Goal: Task Accomplishment & Management: Manage account settings

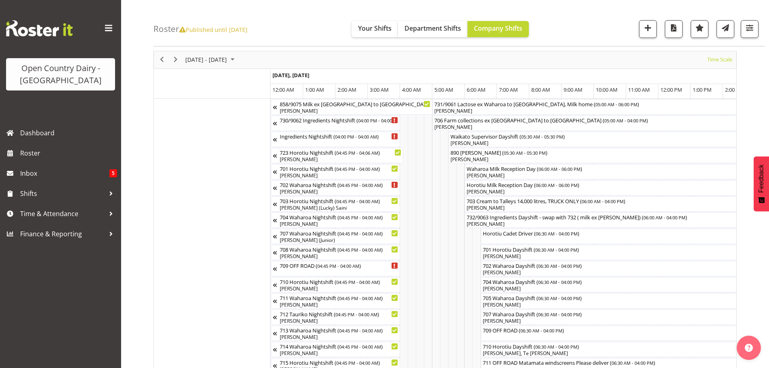
scroll to position [0, 3540]
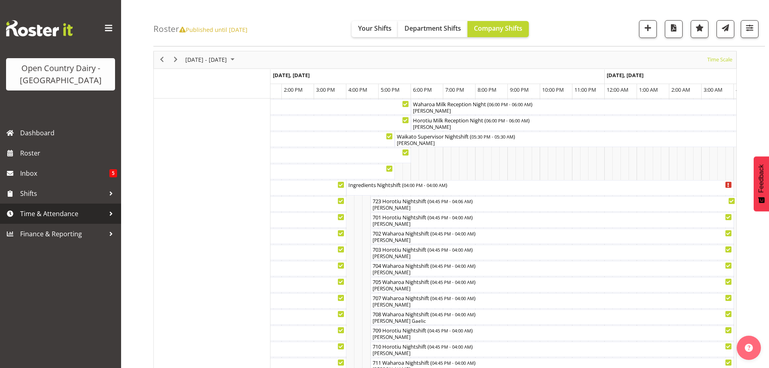
click at [55, 211] on span "Time & Attendance" at bounding box center [62, 213] width 85 height 12
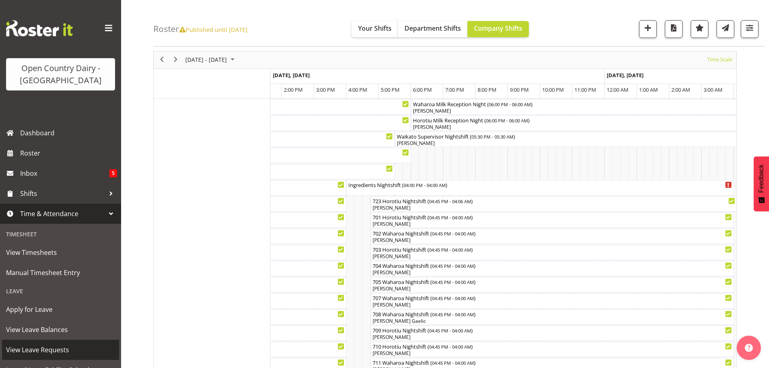
click at [46, 346] on span "View Leave Requests" at bounding box center [60, 349] width 109 height 12
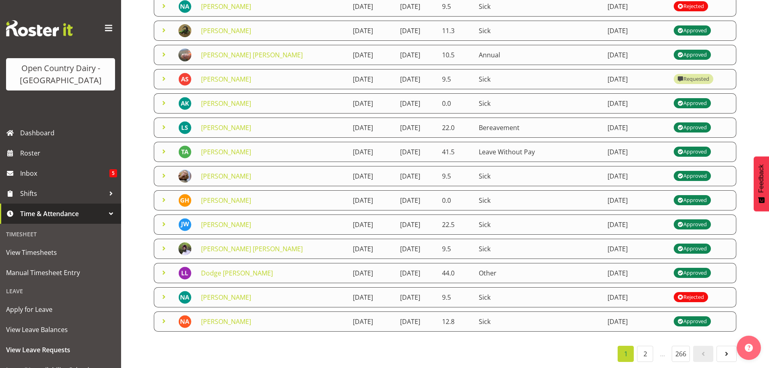
scroll to position [140, 0]
click at [643, 347] on link "2" at bounding box center [645, 353] width 16 height 16
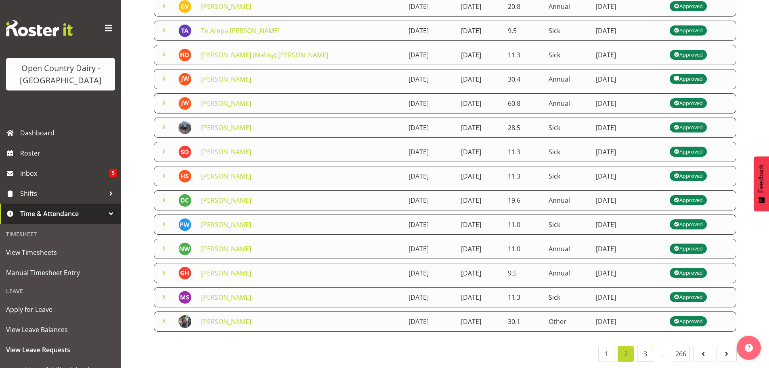
click at [644, 349] on link "3" at bounding box center [645, 353] width 16 height 16
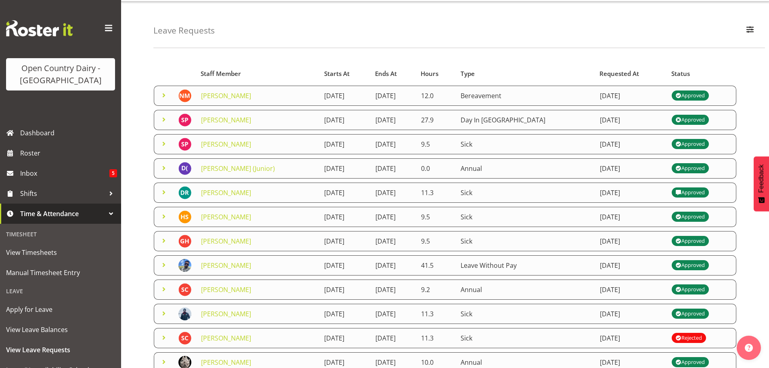
scroll to position [19, 0]
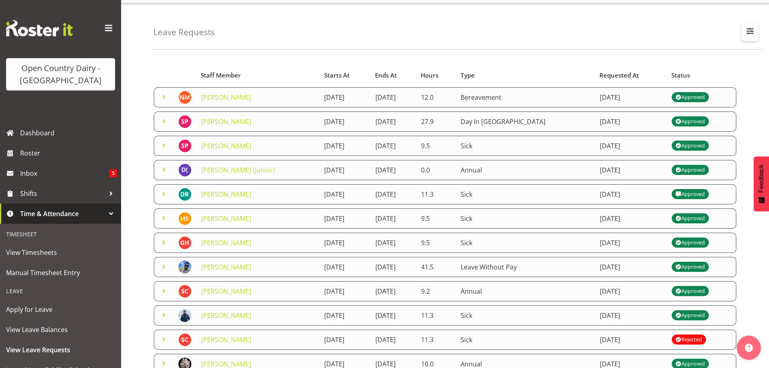
click at [750, 30] on span "button" at bounding box center [749, 31] width 10 height 10
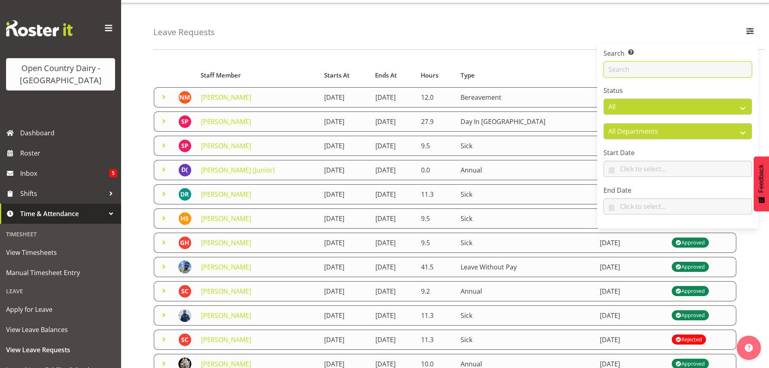
click at [649, 71] on input "text" at bounding box center [677, 69] width 148 height 16
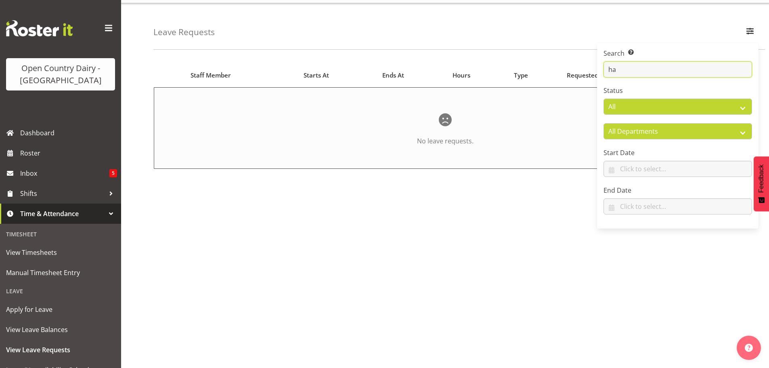
type input "h"
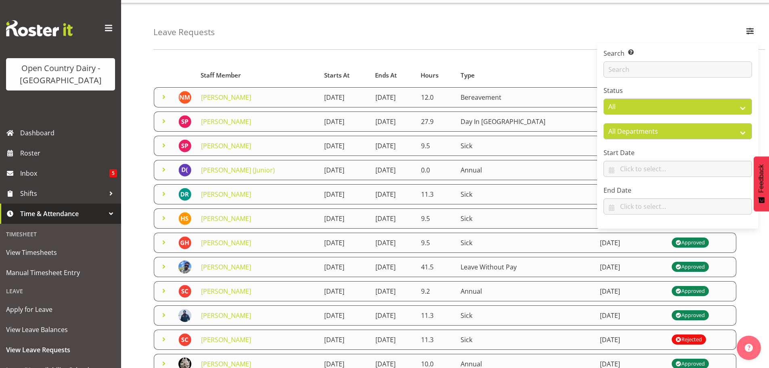
click at [369, 30] on div "Leave Requests Search Search for a particular employee Status All Approved Requ…" at bounding box center [458, 26] width 611 height 46
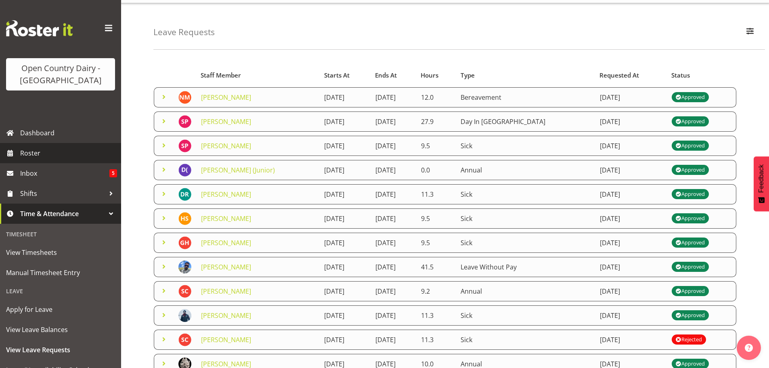
click at [29, 153] on span "Roster" at bounding box center [68, 153] width 97 height 12
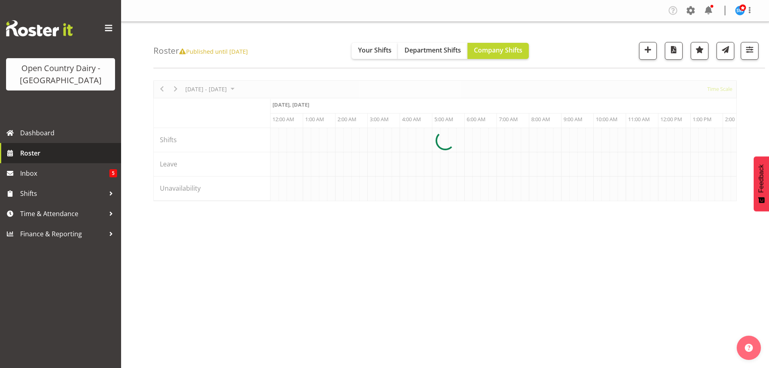
scroll to position [0, 2324]
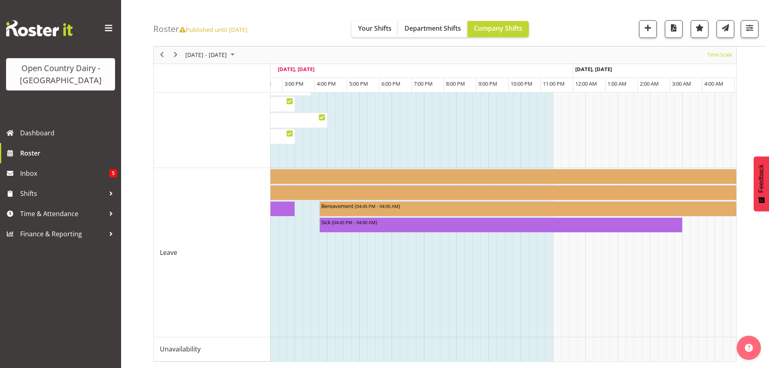
scroll to position [0, 2832]
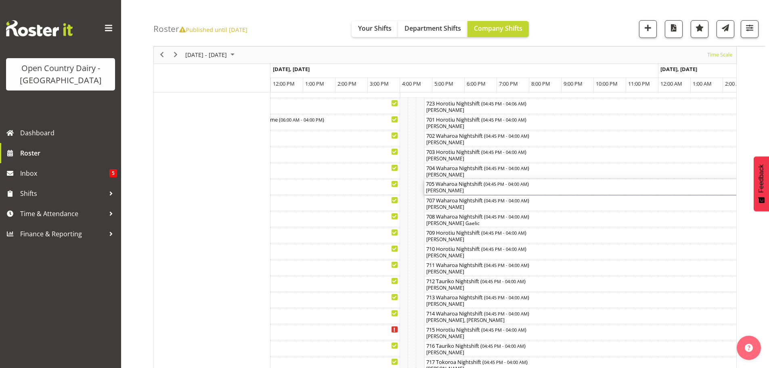
click at [468, 188] on div "[PERSON_NAME]" at bounding box center [606, 190] width 360 height 7
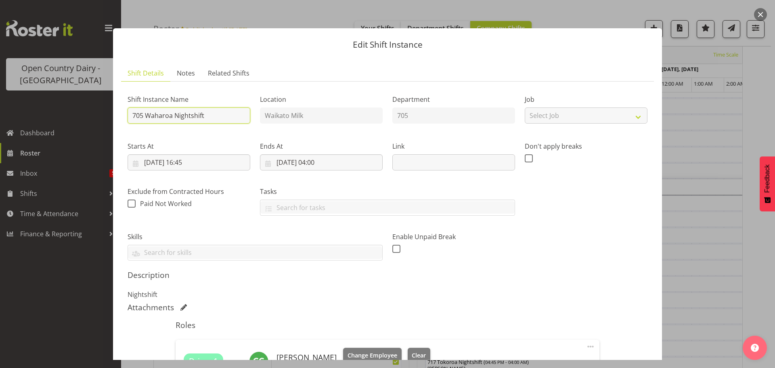
click at [207, 113] on input "705 Waharoa Nightshift" at bounding box center [189, 115] width 123 height 16
type input "705 Lactose Ex Waharoa to Horotiu"
click at [194, 160] on input "10/10/2025, 16:45" at bounding box center [189, 162] width 123 height 16
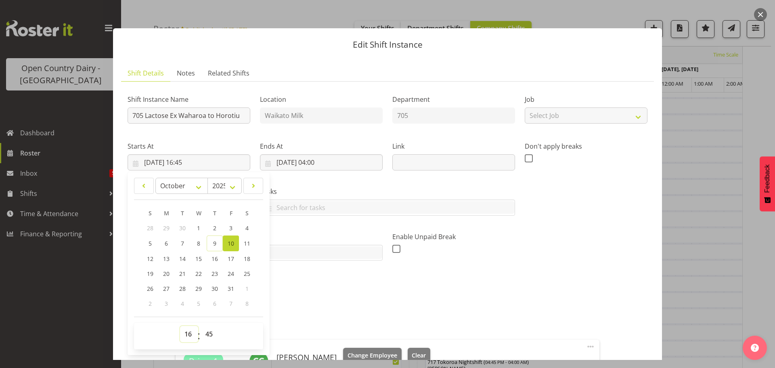
click at [187, 334] on select "00 01 02 03 04 05 06 07 08 09 10 11 12 13 14 15 16 17 18 19 20 21 22 23" at bounding box center [189, 334] width 18 height 16
select select "5"
click at [180, 326] on select "00 01 02 03 04 05 06 07 08 09 10 11 12 13 14 15 16 17 18 19 20 21 22 23" at bounding box center [189, 334] width 18 height 16
type input "10/10/2025, 05:45"
click at [186, 331] on select "00 01 02 03 04 05 06 07 08 09 10 11 12 13 14 15 16 17 18 19 20 21 22 23" at bounding box center [189, 334] width 18 height 16
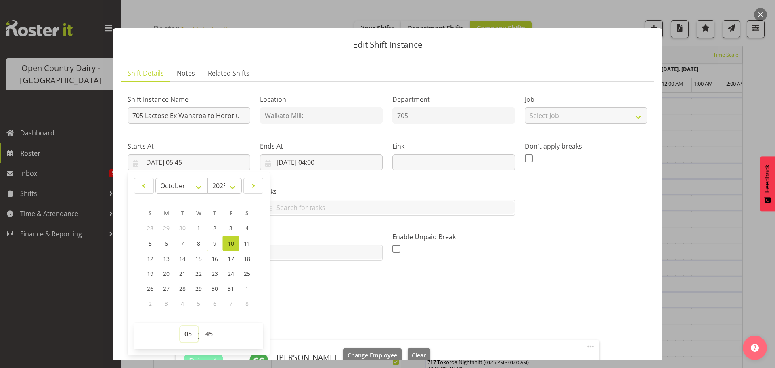
select select "17"
click at [180, 326] on select "00 01 02 03 04 05 06 07 08 09 10 11 12 13 14 15 16 17 18 19 20 21 22 23" at bounding box center [189, 334] width 18 height 16
type input "10/10/2025, 17:45"
click at [207, 332] on select "00 01 02 03 04 05 06 07 08 09 10 11 12 13 14 15 16 17 18 19 20 21 22 23 24 25 2…" at bounding box center [210, 334] width 18 height 16
select select "0"
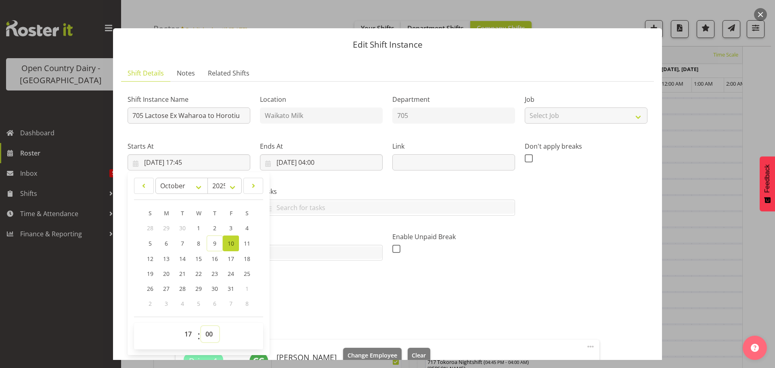
click at [201, 326] on select "00 01 02 03 04 05 06 07 08 09 10 11 12 13 14 15 16 17 18 19 20 21 22 23 24 25 2…" at bounding box center [210, 334] width 18 height 16
type input "10/10/2025, 17:00"
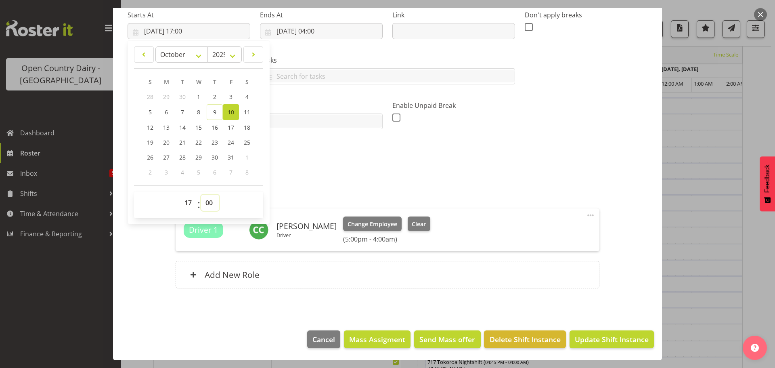
scroll to position [132, 0]
click at [609, 341] on span "Update Shift Instance" at bounding box center [612, 338] width 74 height 10
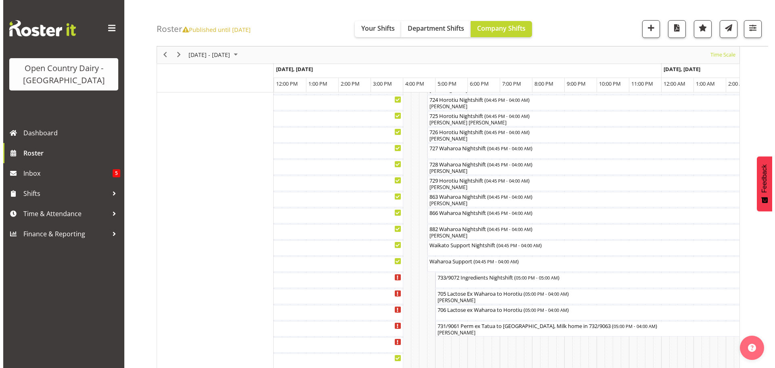
scroll to position [473, 0]
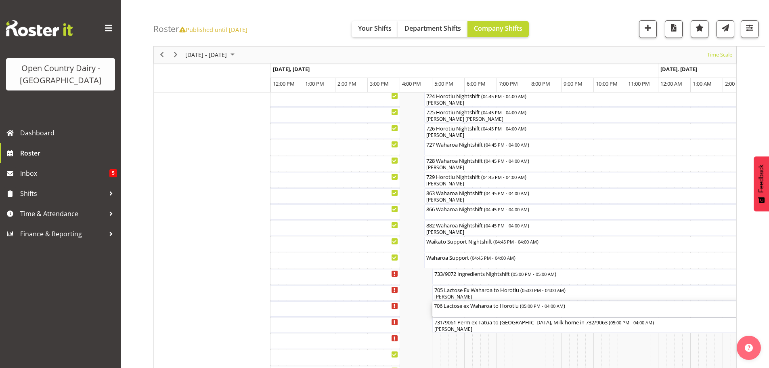
click at [474, 311] on div "706 Lactose ex Waharoa to Horotiu ( 05:00 PM - 04:00 AM )" at bounding box center [610, 308] width 352 height 15
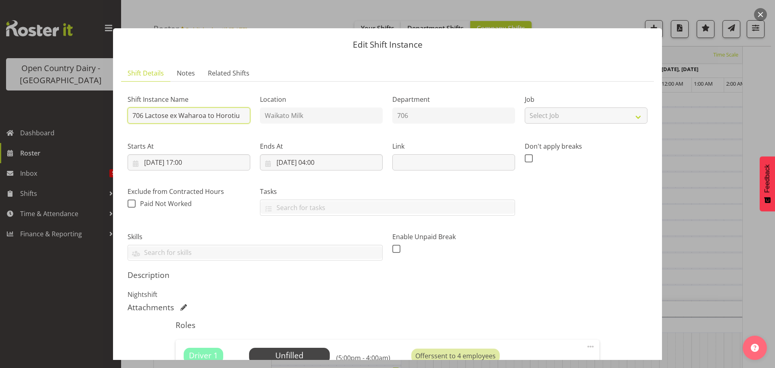
click at [239, 113] on input "706 Lactose ex Waharoa to Horotiu" at bounding box center [189, 115] width 123 height 16
type input "706 Waharoa Nightshift"
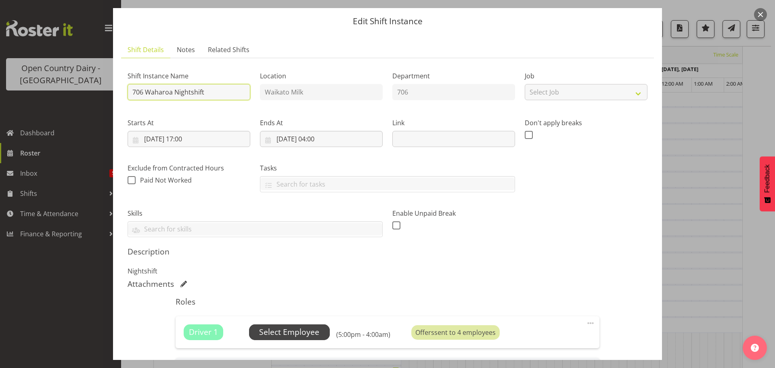
scroll to position [7, 0]
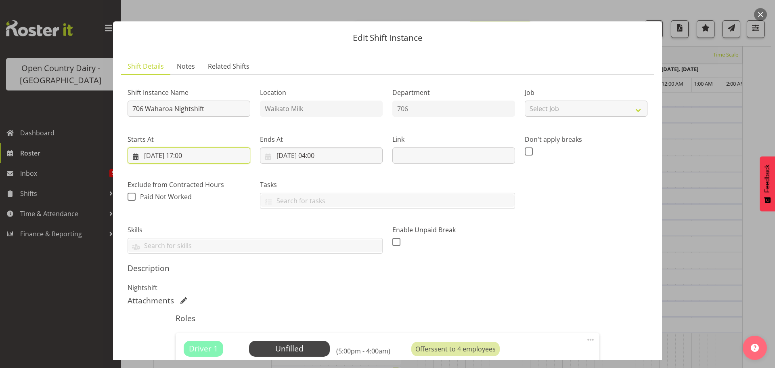
click at [187, 154] on input "10/10/2025, 17:00" at bounding box center [189, 155] width 123 height 16
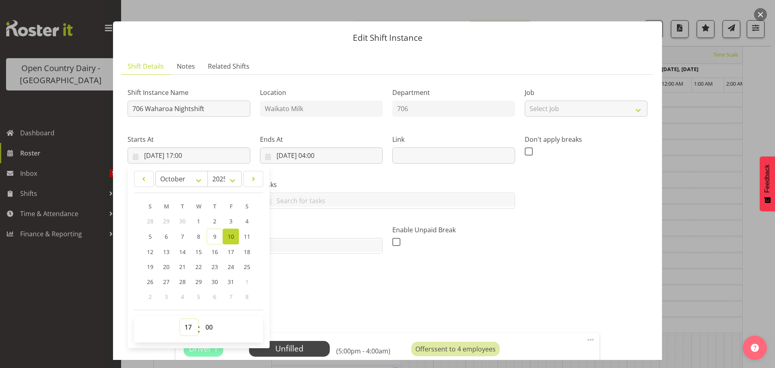
click at [187, 325] on select "00 01 02 03 04 05 06 07 08 09 10 11 12 13 14 15 16 17 18 19 20 21 22 23" at bounding box center [189, 327] width 18 height 16
select select "16"
click at [180, 319] on select "00 01 02 03 04 05 06 07 08 09 10 11 12 13 14 15 16 17 18 19 20 21 22 23" at bounding box center [189, 327] width 18 height 16
type input "10/10/2025, 16:00"
click at [208, 326] on select "00 01 02 03 04 05 06 07 08 09 10 11 12 13 14 15 16 17 18 19 20 21 22 23 24 25 2…" at bounding box center [210, 327] width 18 height 16
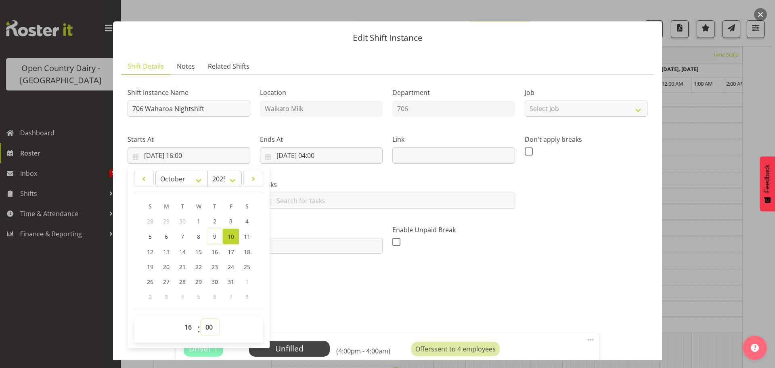
select select "45"
click at [201, 319] on select "00 01 02 03 04 05 06 07 08 09 10 11 12 13 14 15 16 17 18 19 20 21 22 23 24 25 2…" at bounding box center [210, 327] width 18 height 16
type input "10/10/2025, 16:45"
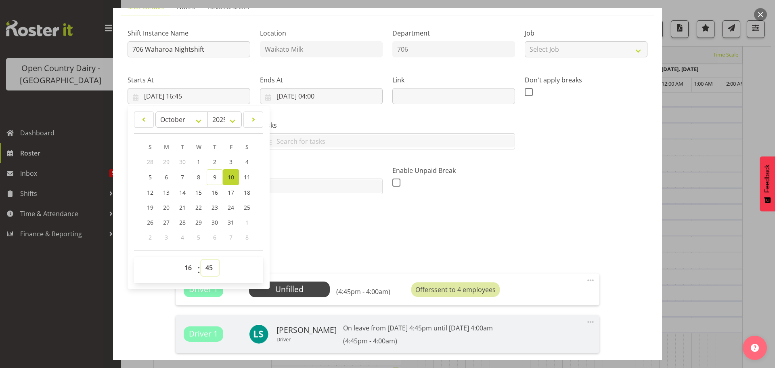
scroll to position [168, 0]
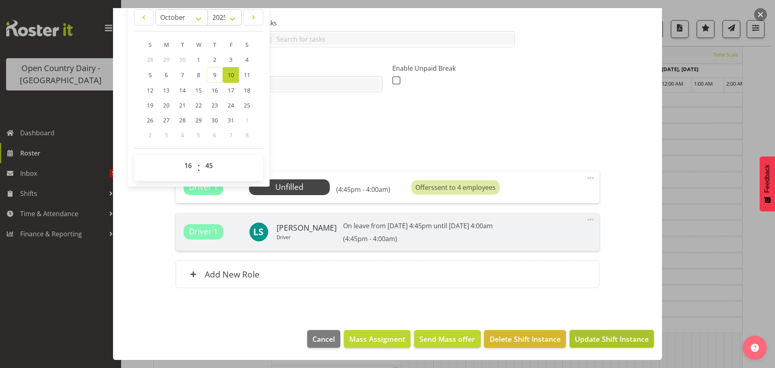
click at [599, 338] on span "Update Shift Instance" at bounding box center [612, 338] width 74 height 10
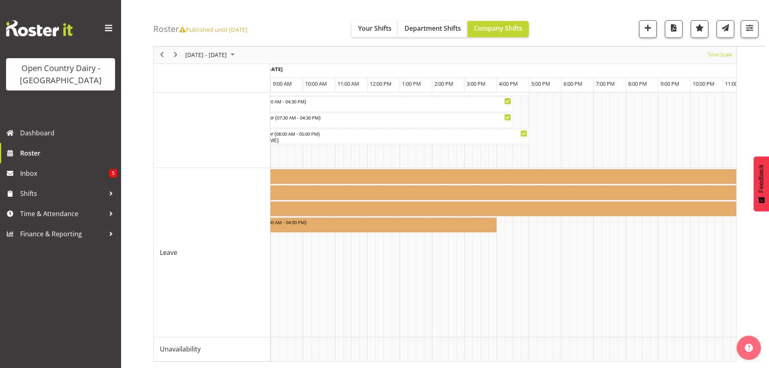
scroll to position [0, 3341]
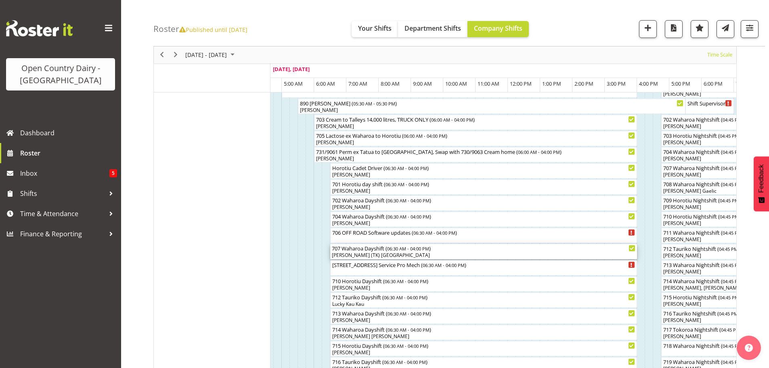
click at [385, 254] on div "[PERSON_NAME] (TK) [GEOGRAPHIC_DATA]" at bounding box center [483, 254] width 303 height 7
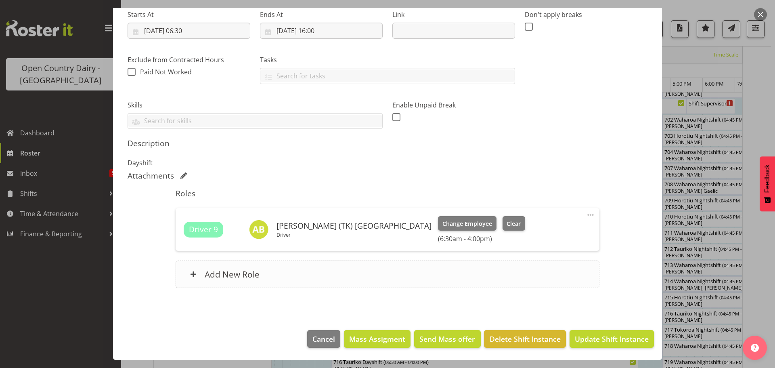
click at [228, 271] on h6 "Add New Role" at bounding box center [232, 274] width 55 height 10
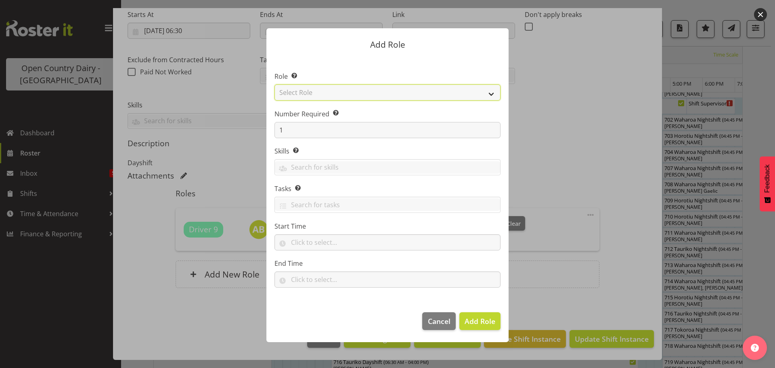
click at [493, 93] on select "Select Role Cadet Driver Crew Leader Driver Driver Buddy Driver Assessor Dayshi…" at bounding box center [387, 92] width 226 height 16
select select "1436"
click at [274, 84] on select "Select Role Cadet Driver Crew Leader Driver Driver Buddy Driver Assessor Dayshi…" at bounding box center [387, 92] width 226 height 16
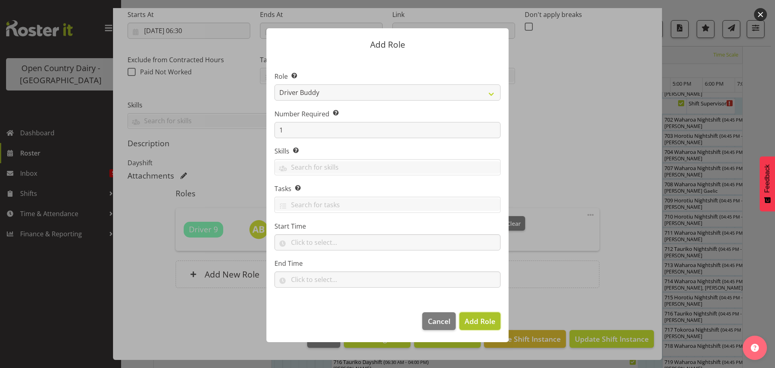
click at [475, 319] on span "Add Role" at bounding box center [479, 321] width 31 height 10
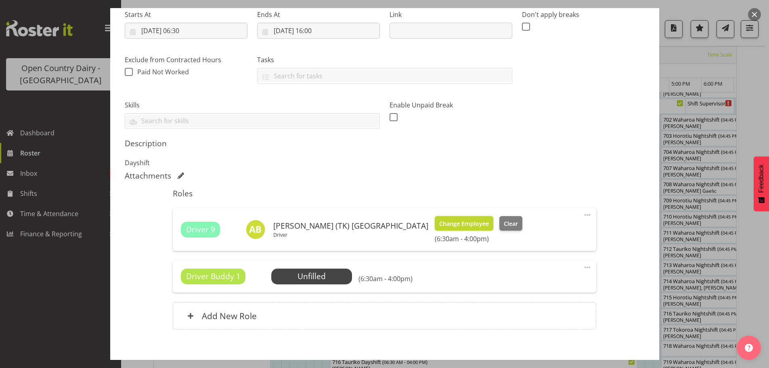
click at [439, 223] on span "Change Employee" at bounding box center [464, 223] width 50 height 9
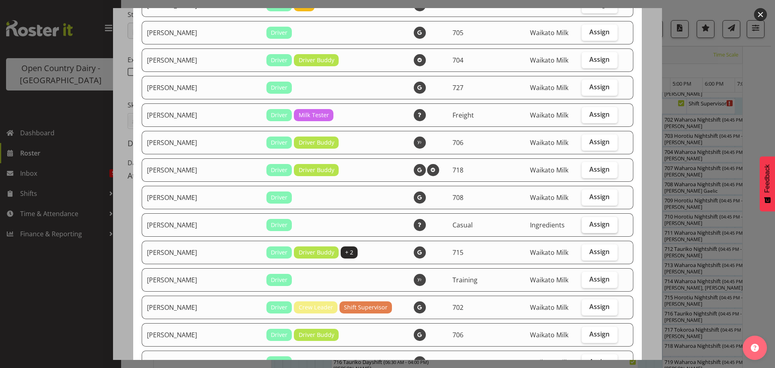
click at [589, 222] on span "Assign" at bounding box center [599, 224] width 20 height 8
click at [587, 222] on input "Assign" at bounding box center [583, 224] width 5 height 5
checkbox input "true"
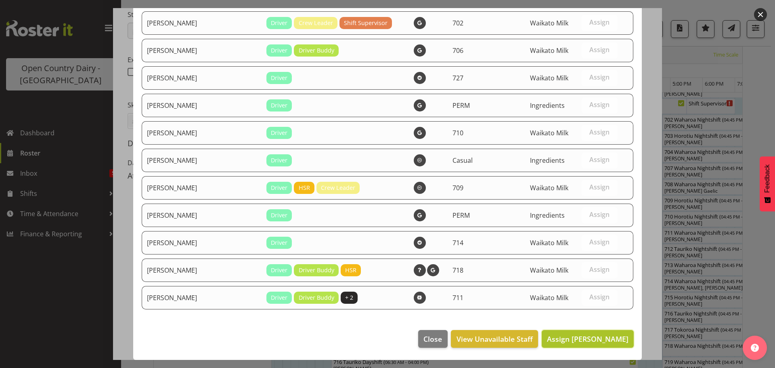
click at [596, 339] on span "Assign Mark Hedge" at bounding box center [588, 339] width 82 height 10
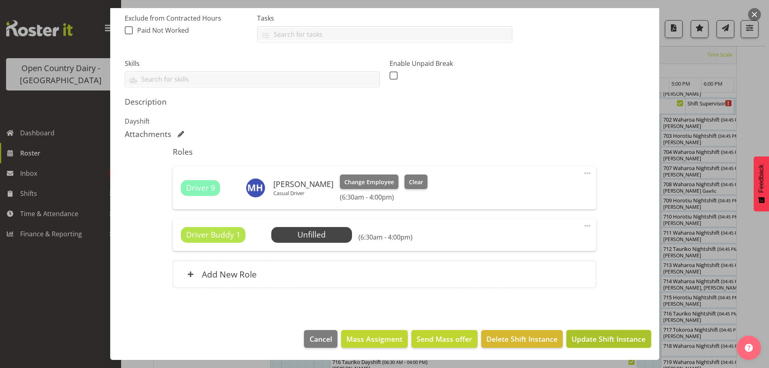
click at [587, 336] on span "Update Shift Instance" at bounding box center [608, 338] width 74 height 10
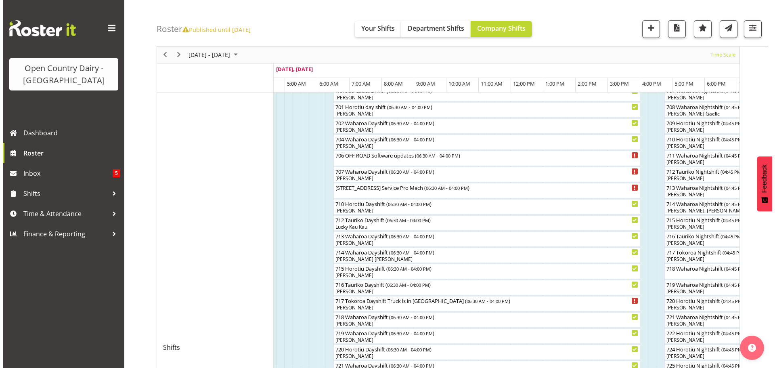
scroll to position [191, 0]
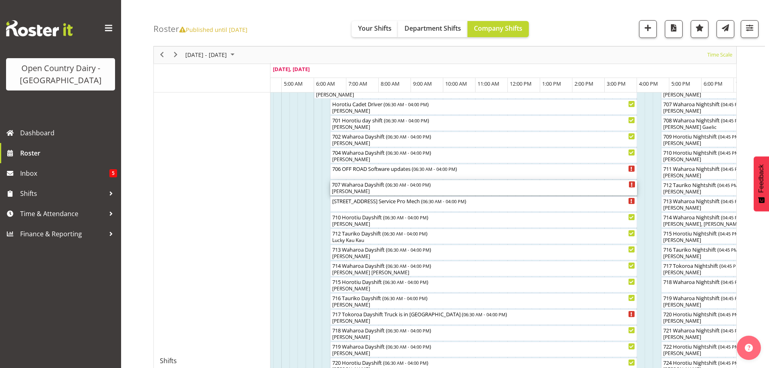
click at [393, 190] on div "[PERSON_NAME]" at bounding box center [483, 191] width 303 height 7
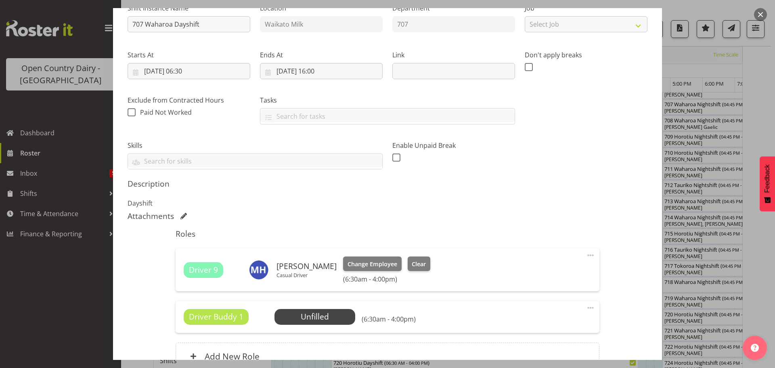
scroll to position [121, 0]
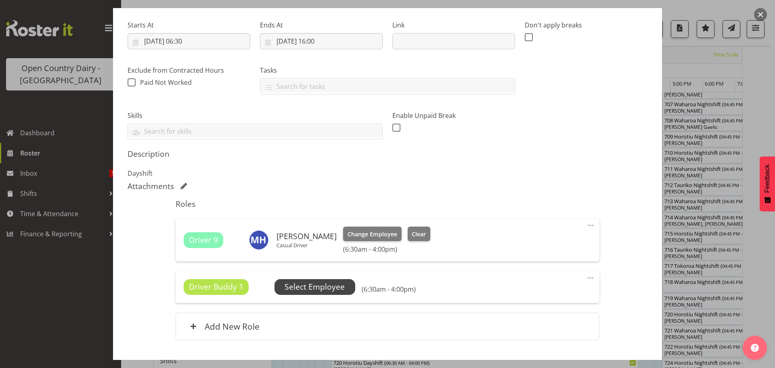
click at [305, 286] on span "Select Employee" at bounding box center [314, 287] width 60 height 12
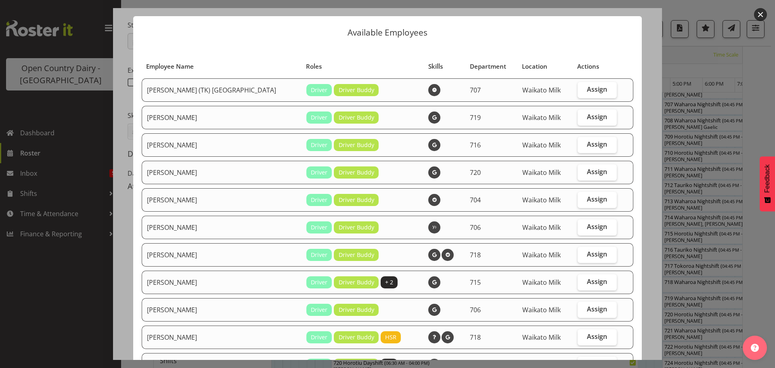
scroll to position [0, 0]
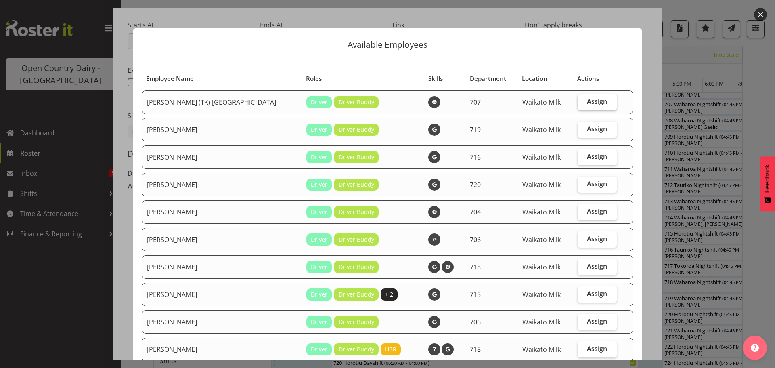
click at [587, 101] on span "Assign" at bounding box center [597, 101] width 20 height 8
click at [583, 101] on input "Assign" at bounding box center [579, 101] width 5 height 5
checkbox input "true"
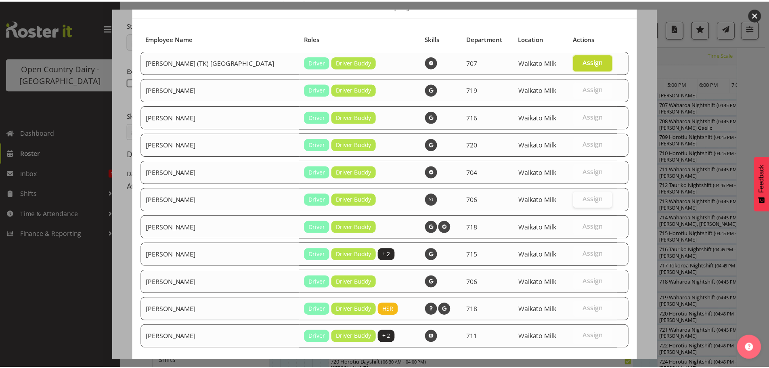
scroll to position [79, 0]
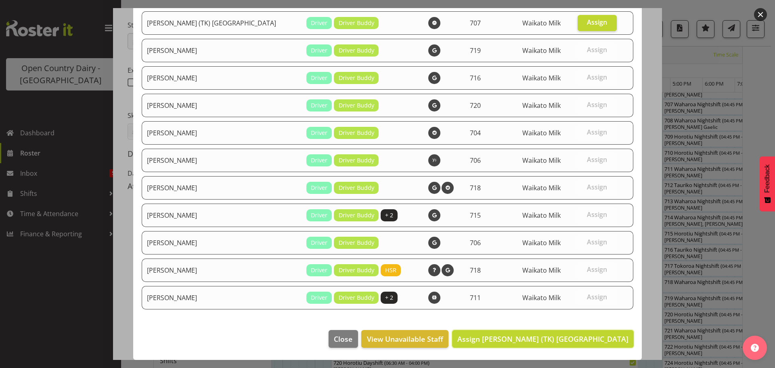
drag, startPoint x: 583, startPoint y: 337, endPoint x: 583, endPoint y: 332, distance: 5.2
click at [583, 337] on span "Assign Alan (TK) Bedford" at bounding box center [542, 339] width 171 height 10
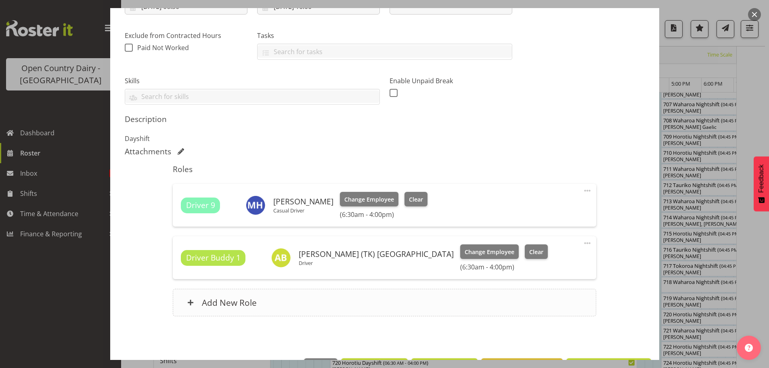
scroll to position [184, 0]
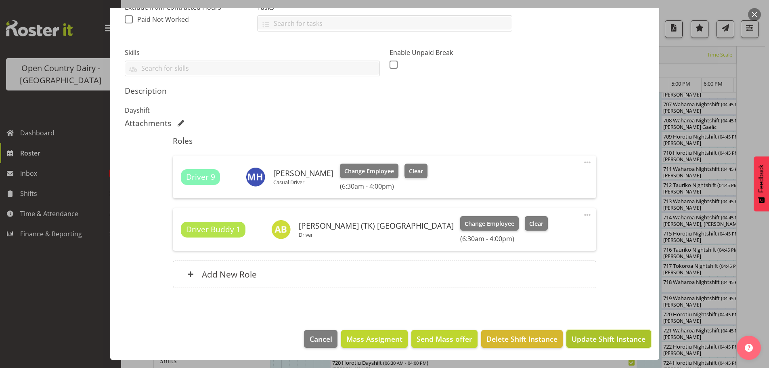
click at [604, 339] on span "Update Shift Instance" at bounding box center [608, 338] width 74 height 10
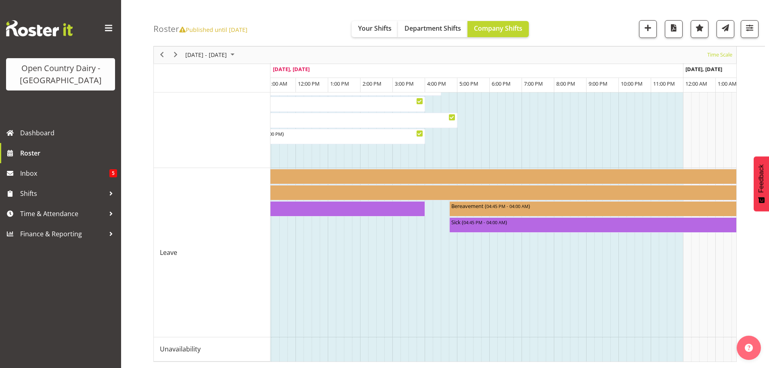
scroll to position [0, 2722]
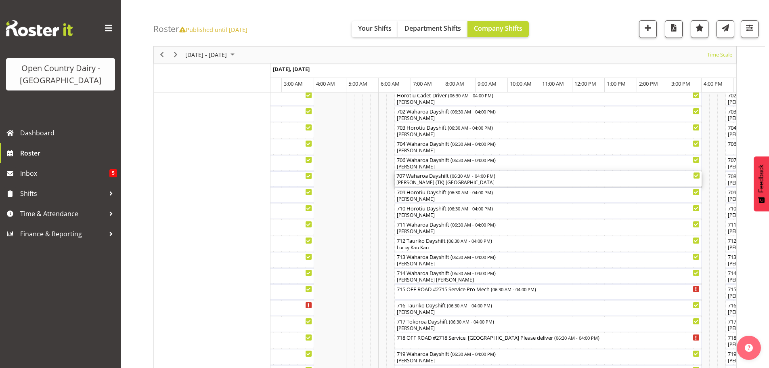
click at [439, 179] on div "707 Waharoa Dayshift ( 06:30 AM - 04:00 PM ) Alan (TK) Bedford" at bounding box center [547, 178] width 303 height 15
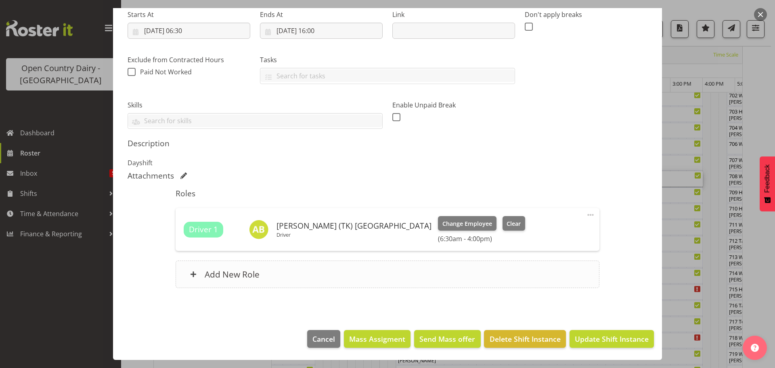
click at [217, 271] on h6 "Add New Role" at bounding box center [232, 274] width 55 height 10
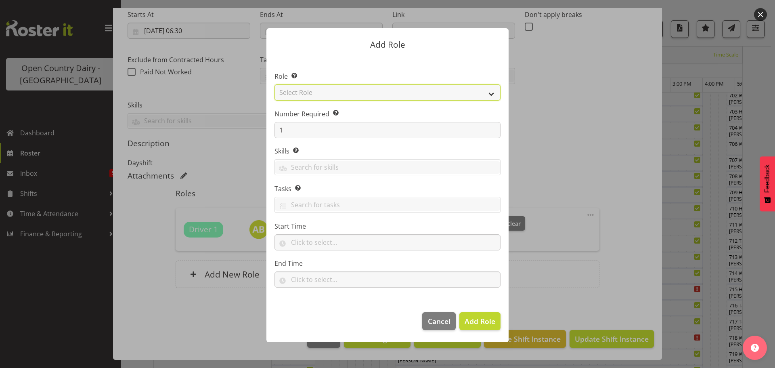
click at [489, 93] on select "Select Role Cadet Driver Crew Leader Driver Driver Buddy Driver Assessor Dayshi…" at bounding box center [387, 92] width 226 height 16
click at [274, 84] on select "Select Role Cadet Driver Crew Leader Driver Driver Buddy Driver Assessor Dayshi…" at bounding box center [387, 92] width 226 height 16
click at [490, 93] on select "Cadet Driver Crew Leader Driver Driver Buddy Driver Assessor Dayshift Driver As…" at bounding box center [387, 92] width 226 height 16
select select "1436"
click at [274, 84] on select "Cadet Driver Crew Leader Driver Driver Buddy Driver Assessor Dayshift Driver As…" at bounding box center [387, 92] width 226 height 16
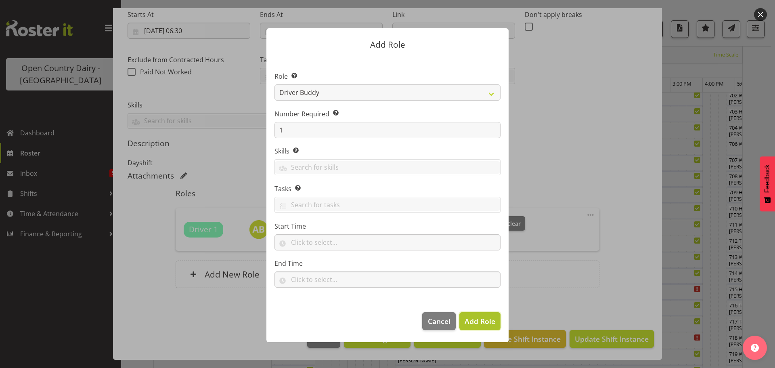
click at [472, 322] on span "Add Role" at bounding box center [479, 321] width 31 height 10
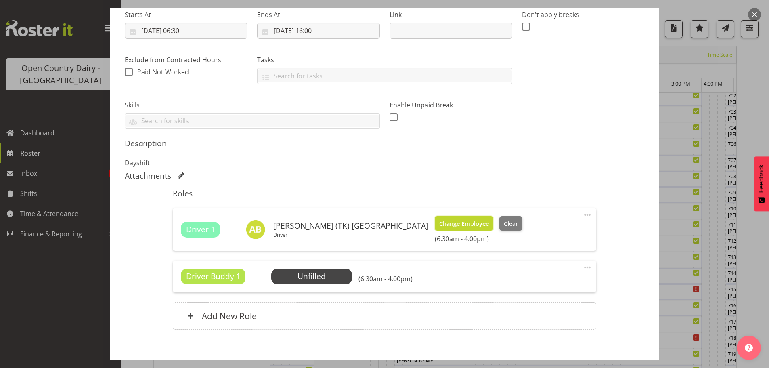
click at [439, 223] on span "Change Employee" at bounding box center [464, 223] width 50 height 9
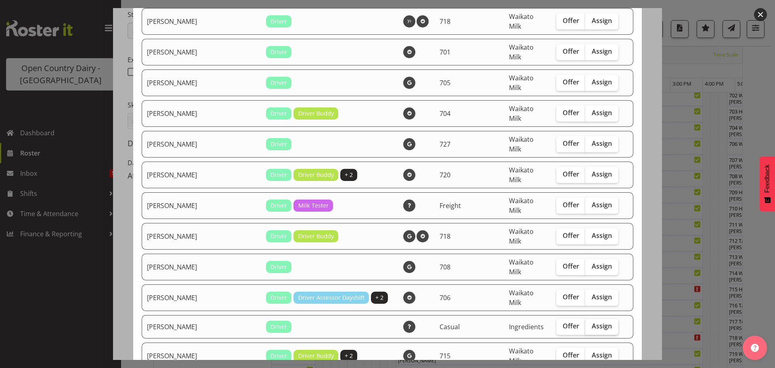
click at [592, 322] on span "Assign" at bounding box center [602, 326] width 20 height 8
click at [590, 323] on input "Assign" at bounding box center [587, 325] width 5 height 5
checkbox input "true"
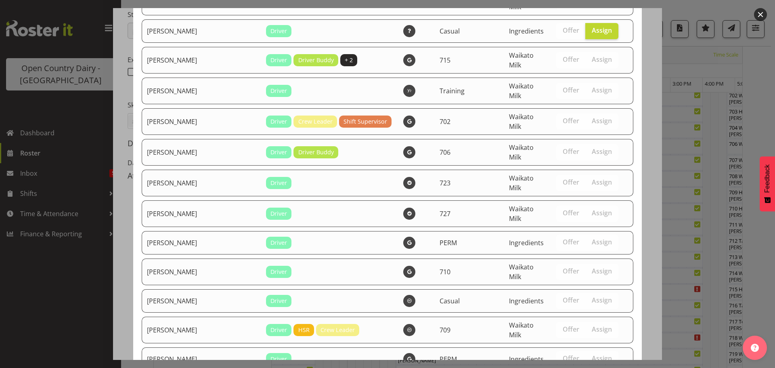
drag, startPoint x: 589, startPoint y: 336, endPoint x: 588, endPoint y: 324, distance: 12.1
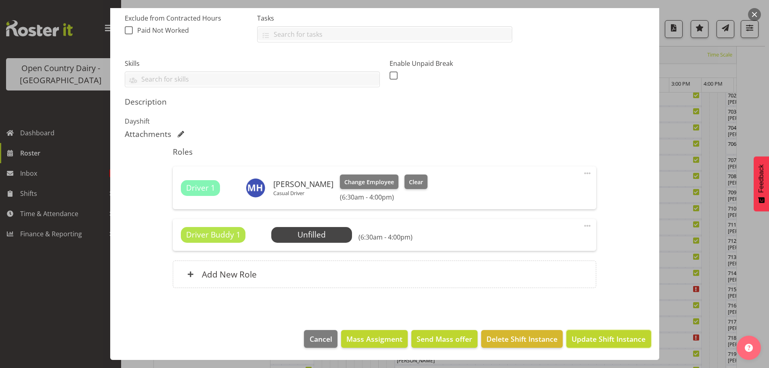
drag, startPoint x: 586, startPoint y: 341, endPoint x: 586, endPoint y: 332, distance: 8.5
click at [586, 340] on span "Update Shift Instance" at bounding box center [608, 338] width 74 height 10
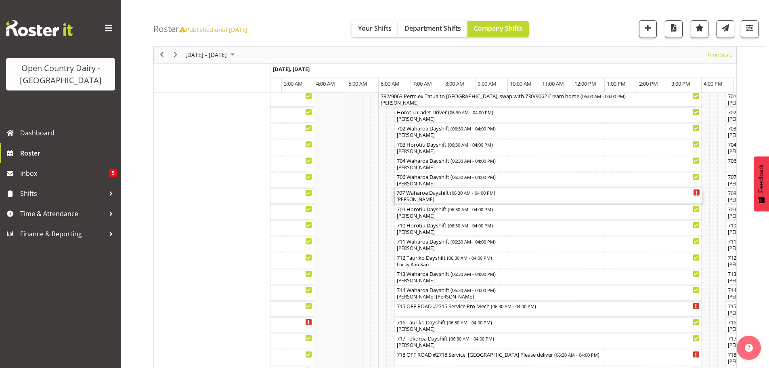
click at [432, 199] on div "[PERSON_NAME]" at bounding box center [547, 199] width 303 height 7
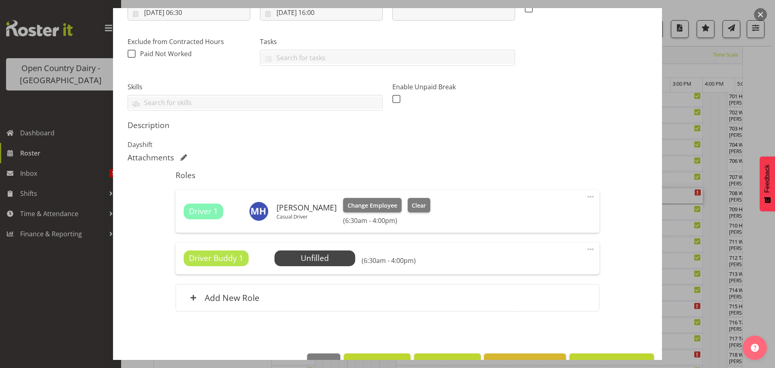
scroll to position [133, 0]
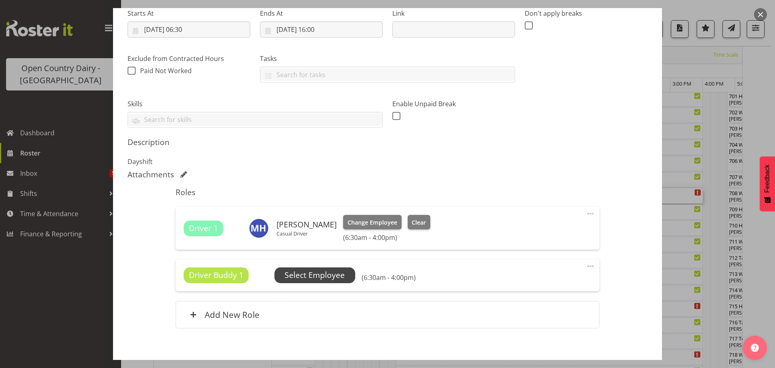
click at [309, 278] on span "Select Employee" at bounding box center [314, 275] width 60 height 12
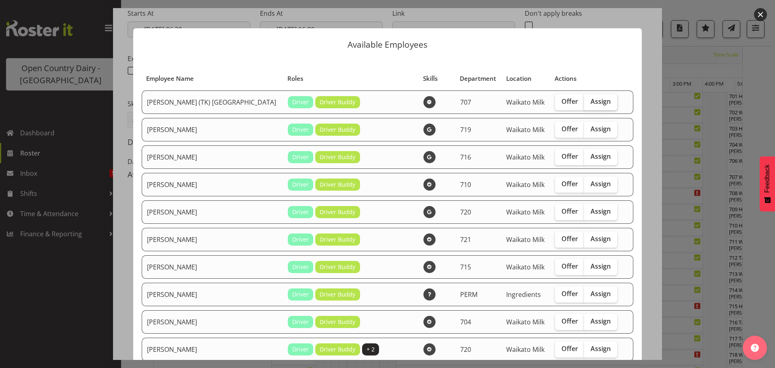
click at [590, 101] on span "Assign" at bounding box center [600, 101] width 20 height 8
click at [584, 101] on input "Assign" at bounding box center [586, 101] width 5 height 5
checkbox input "true"
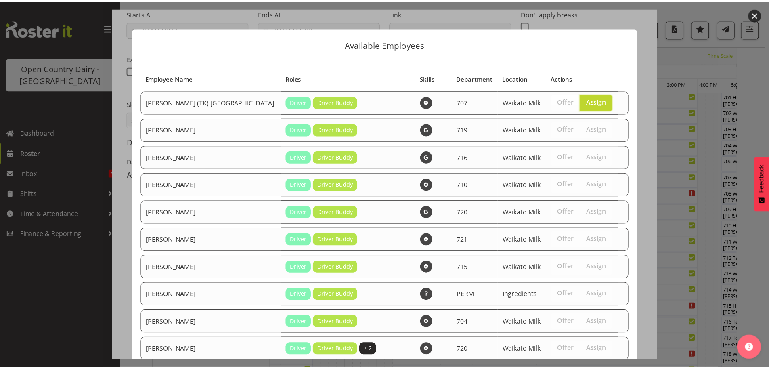
scroll to position [189, 0]
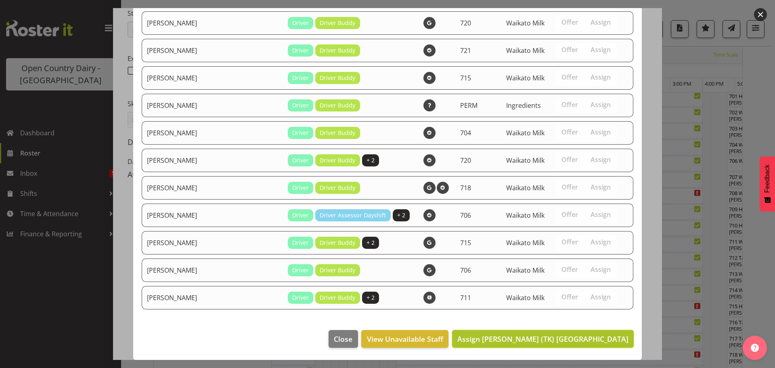
click at [585, 337] on span "Assign Alan (TK) Bedford" at bounding box center [542, 339] width 171 height 10
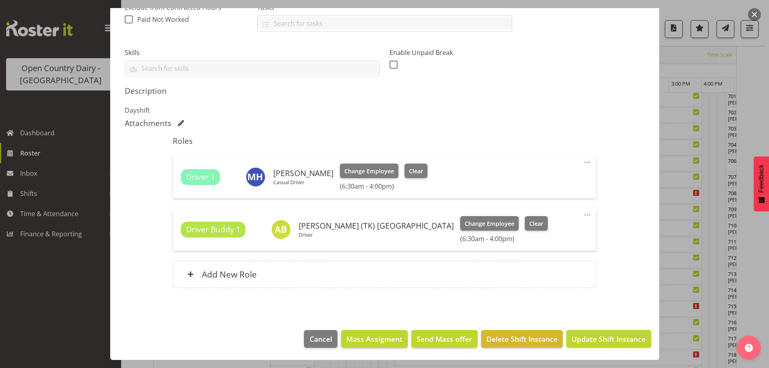
click at [612, 339] on span "Update Shift Instance" at bounding box center [608, 338] width 74 height 10
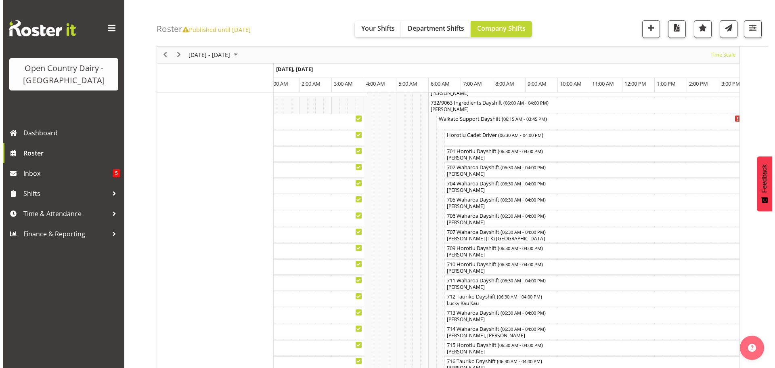
scroll to position [127, 0]
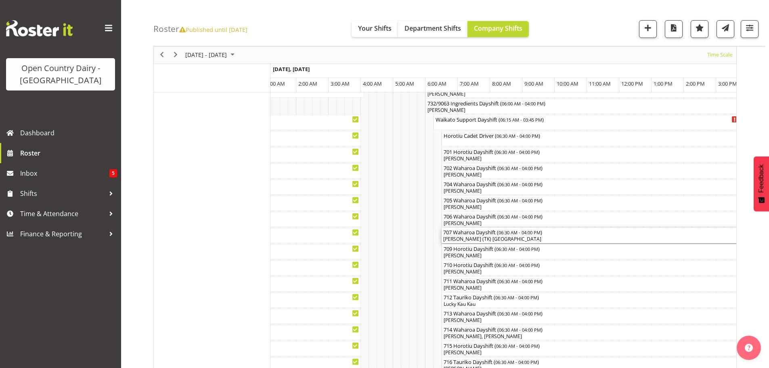
click at [495, 237] on div "[PERSON_NAME] (TK) [GEOGRAPHIC_DATA]" at bounding box center [594, 238] width 303 height 7
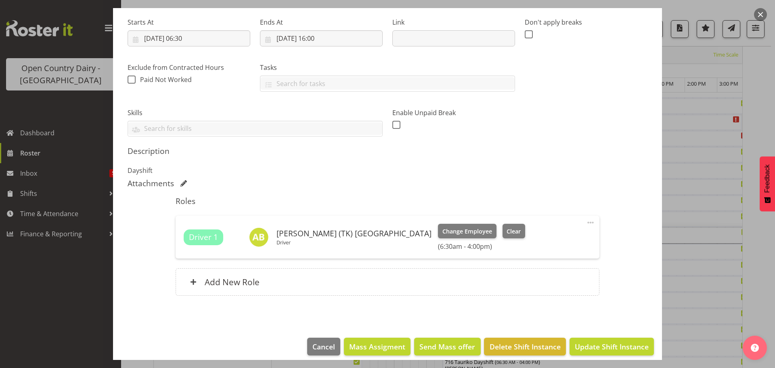
scroll to position [132, 0]
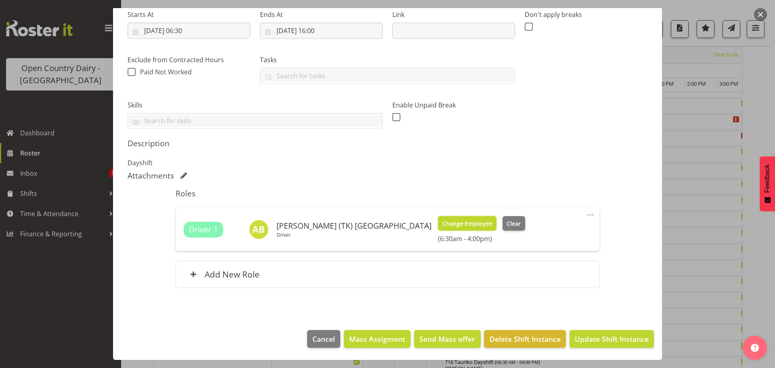
click at [442, 223] on span "Change Employee" at bounding box center [467, 223] width 50 height 9
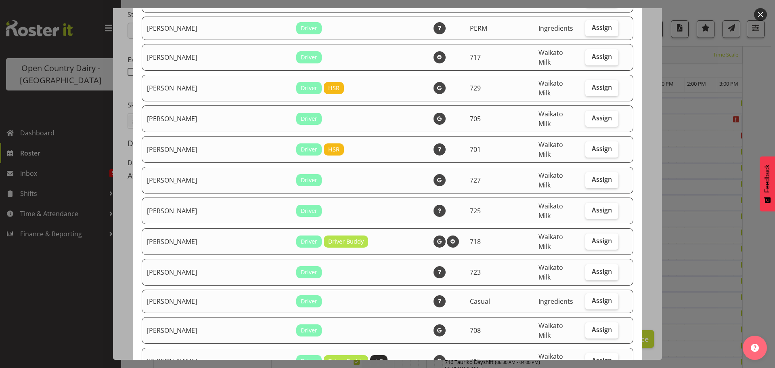
scroll to position [686, 0]
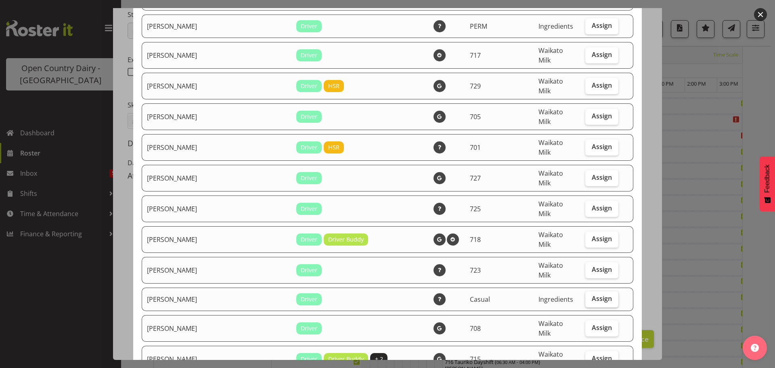
click at [592, 294] on span "Assign" at bounding box center [602, 298] width 20 height 8
click at [589, 296] on input "Assign" at bounding box center [587, 298] width 5 height 5
checkbox input "true"
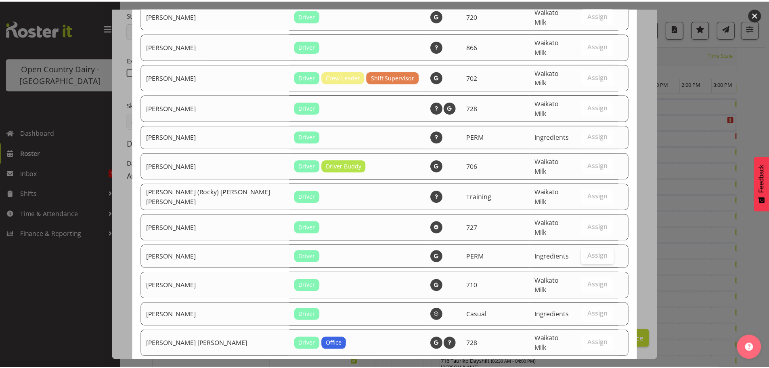
scroll to position [1204, 0]
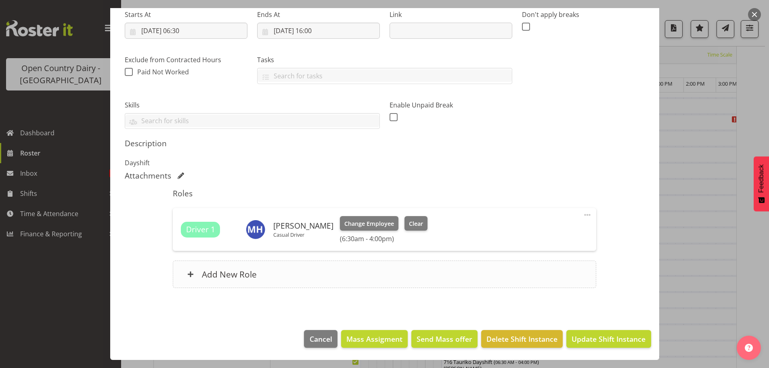
click at [229, 276] on h6 "Add New Role" at bounding box center [229, 274] width 55 height 10
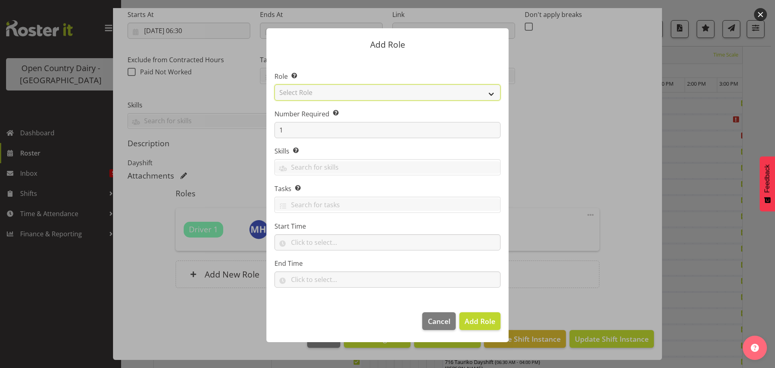
click at [388, 91] on select "Select Role Cadet Driver Crew Leader Driver Driver Buddy Driver Assessor Dayshi…" at bounding box center [387, 92] width 226 height 16
select select "1436"
click at [274, 84] on select "Select Role Cadet Driver Crew Leader Driver Driver Buddy Driver Assessor Dayshi…" at bounding box center [387, 92] width 226 height 16
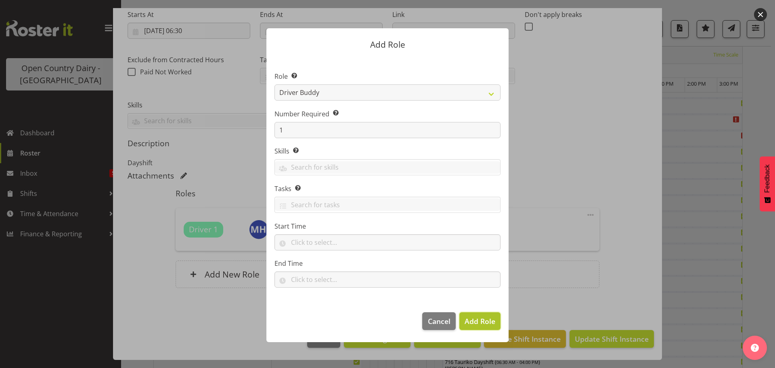
click at [478, 324] on span "Add Role" at bounding box center [479, 321] width 31 height 10
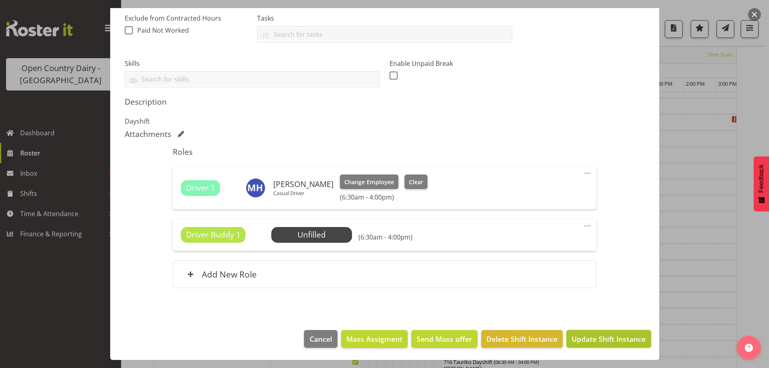
drag, startPoint x: 580, startPoint y: 340, endPoint x: 581, endPoint y: 334, distance: 5.7
click at [580, 340] on span "Update Shift Instance" at bounding box center [608, 338] width 74 height 10
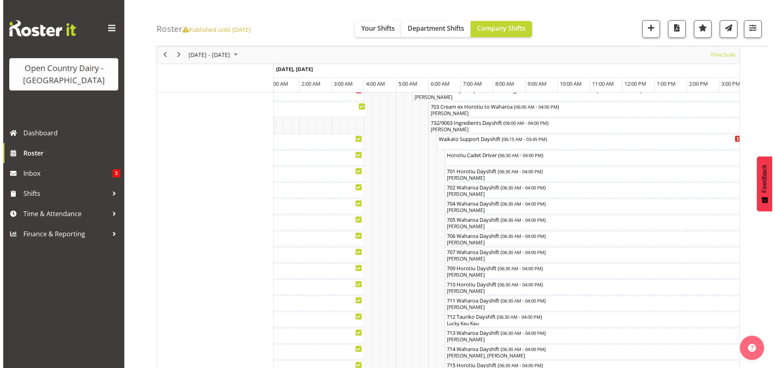
scroll to position [110, 0]
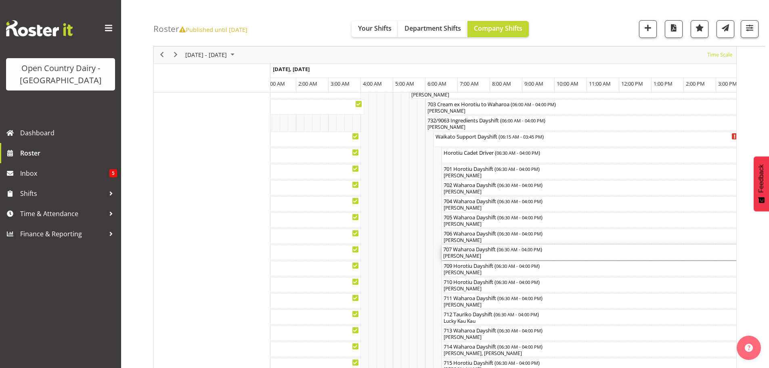
click at [487, 255] on div "[PERSON_NAME]" at bounding box center [594, 255] width 303 height 7
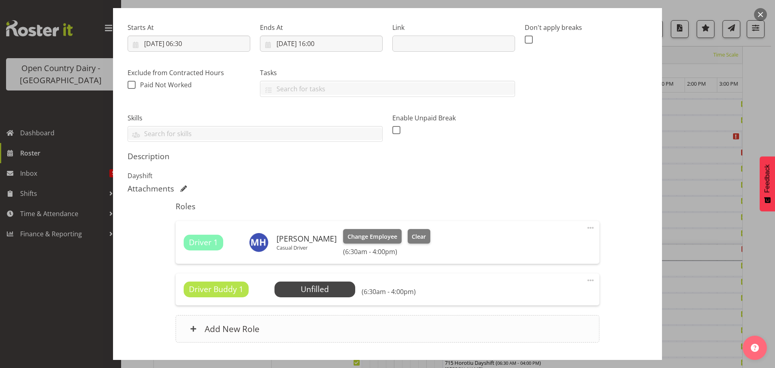
scroll to position [121, 0]
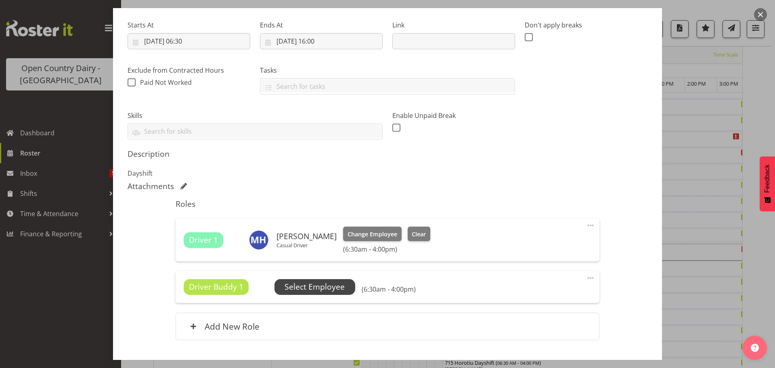
click at [307, 287] on span "Select Employee" at bounding box center [314, 287] width 60 height 12
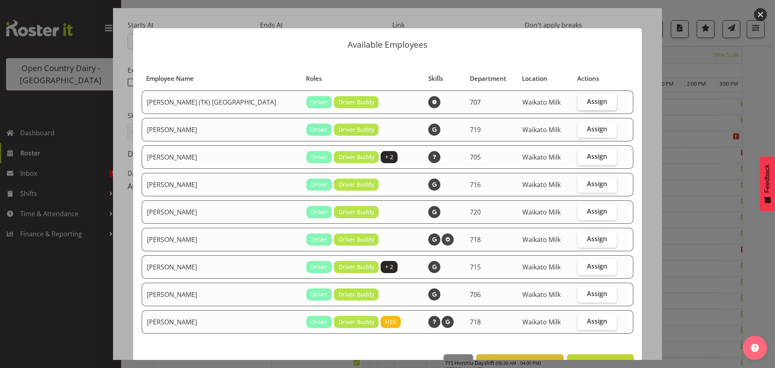
click at [587, 101] on span "Assign" at bounding box center [597, 101] width 20 height 8
click at [583, 101] on input "Assign" at bounding box center [579, 101] width 5 height 5
checkbox input "true"
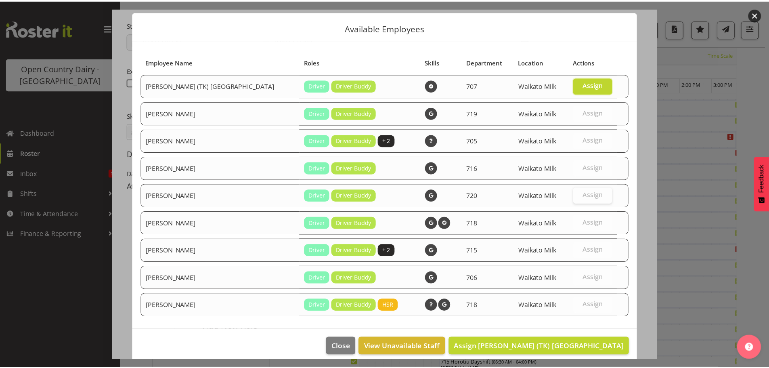
scroll to position [24, 0]
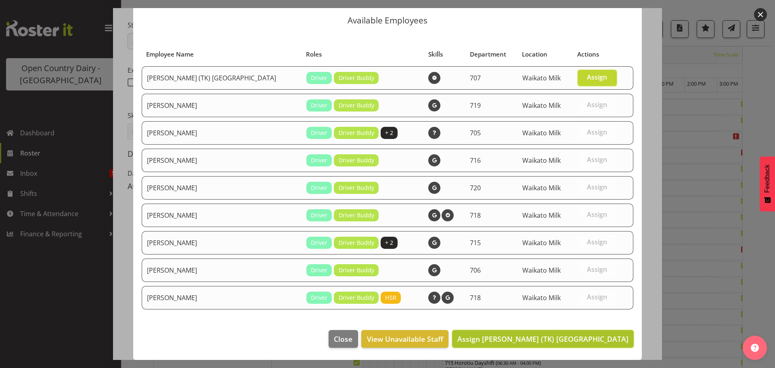
click at [582, 339] on span "Assign Alan (TK) Bedford" at bounding box center [542, 339] width 171 height 10
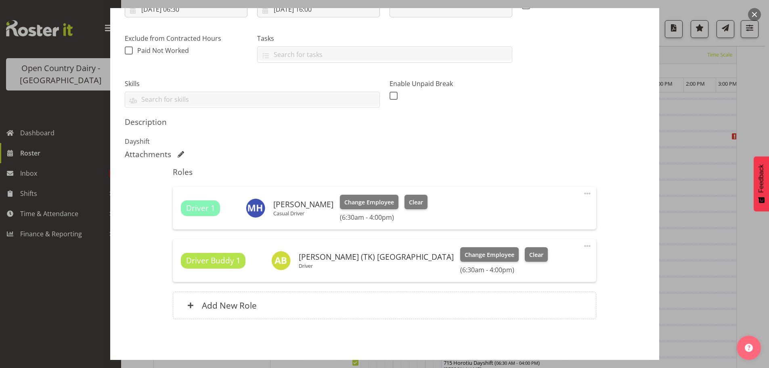
scroll to position [184, 0]
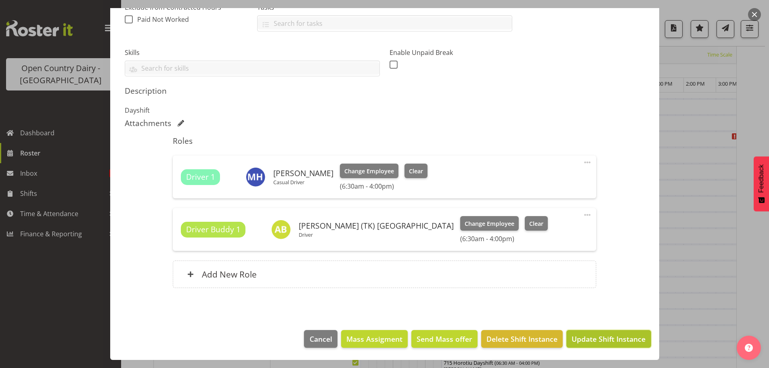
click at [608, 338] on span "Update Shift Instance" at bounding box center [608, 338] width 74 height 10
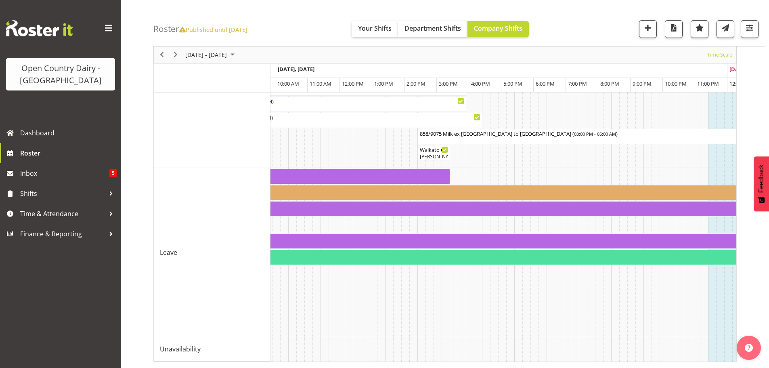
scroll to position [0, 1901]
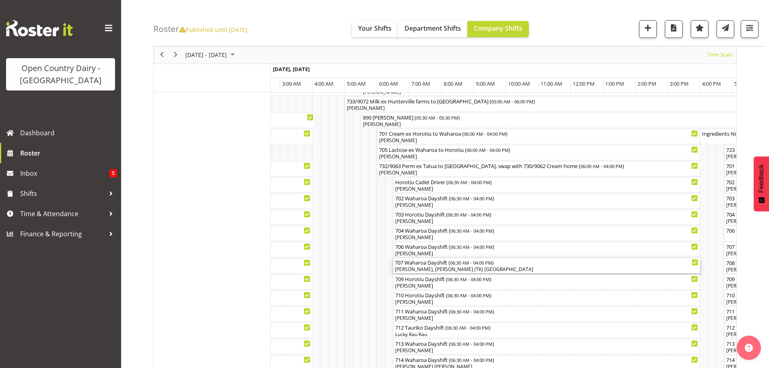
click at [448, 269] on div "Mark Hedge, Alan (TK) Bedford" at bounding box center [546, 268] width 303 height 7
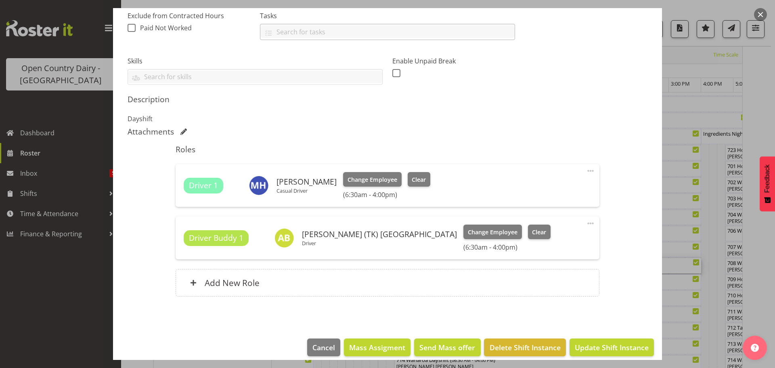
scroll to position [184, 0]
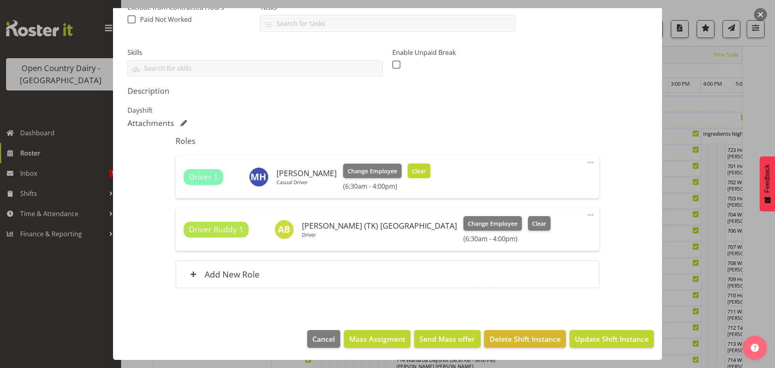
click at [412, 170] on span "Clear" at bounding box center [419, 171] width 14 height 9
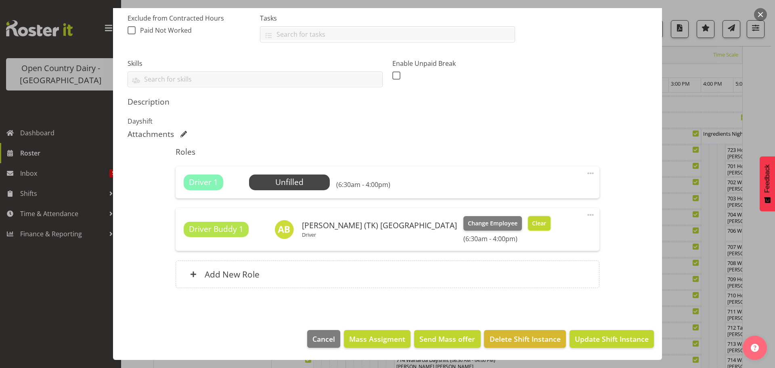
click at [532, 224] on span "Clear" at bounding box center [539, 223] width 14 height 9
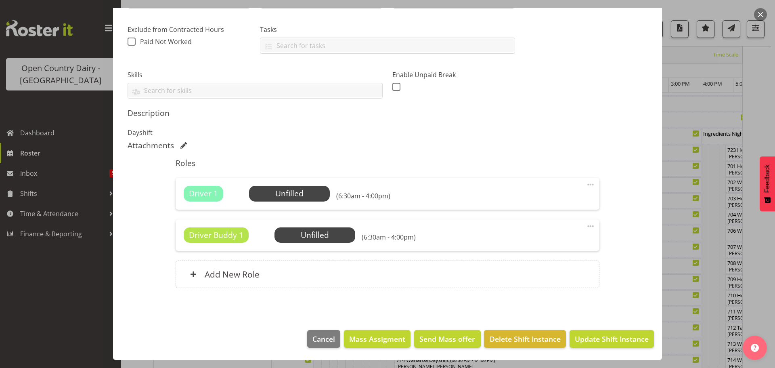
click at [586, 225] on span at bounding box center [590, 226] width 10 height 10
click at [531, 272] on link "Delete" at bounding box center [556, 272] width 77 height 15
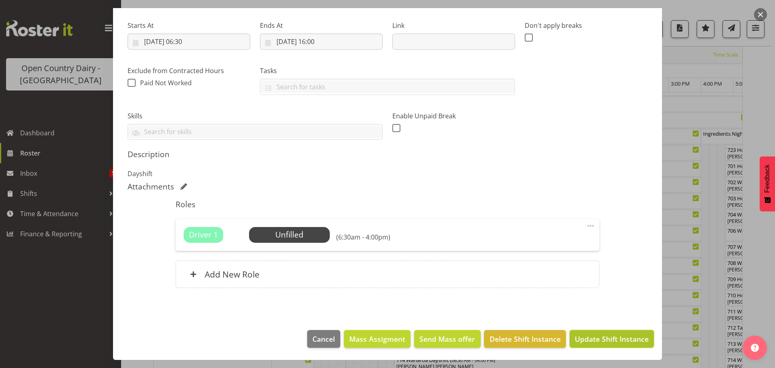
click at [595, 342] on span "Update Shift Instance" at bounding box center [612, 338] width 74 height 10
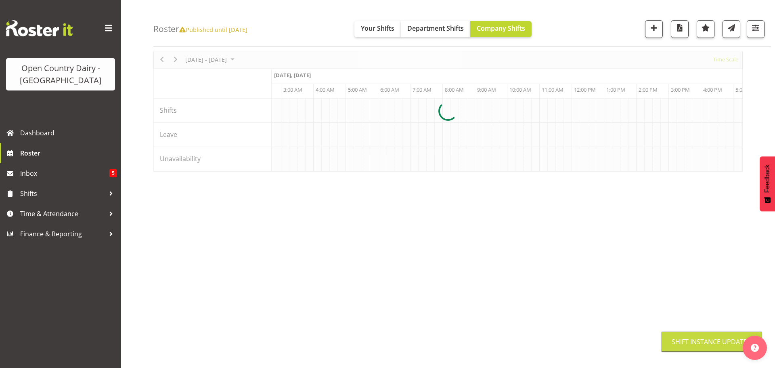
scroll to position [29, 0]
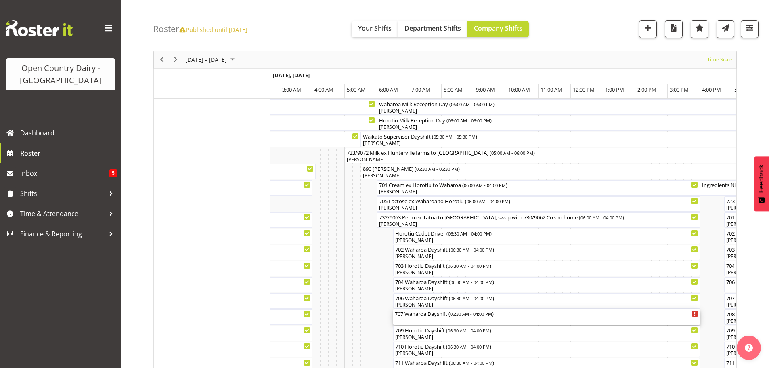
click at [424, 321] on div "707 Waharoa Dayshift ( 06:30 AM - 04:00 PM )" at bounding box center [546, 316] width 303 height 15
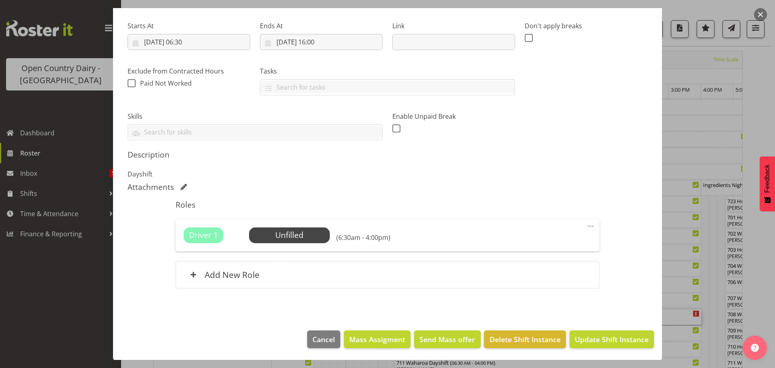
scroll to position [121, 0]
click at [283, 236] on span "Select Employee" at bounding box center [289, 235] width 60 height 12
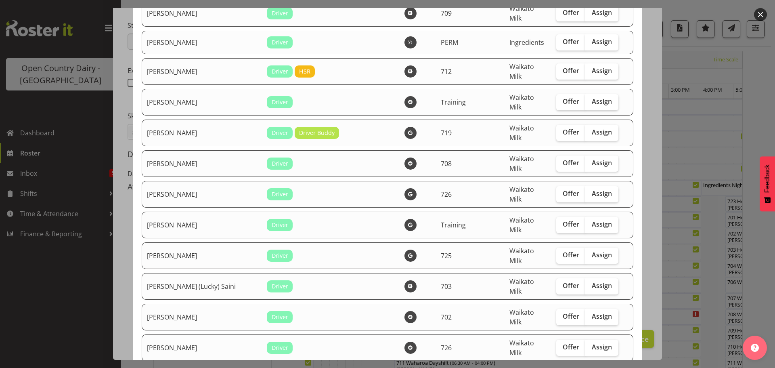
scroll to position [0, 0]
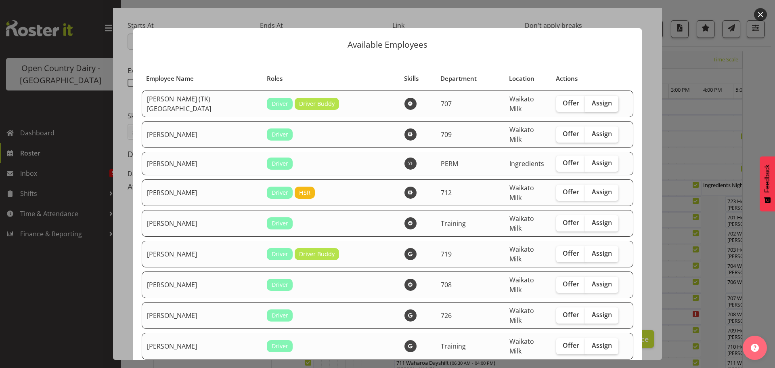
click at [592, 102] on span "Assign" at bounding box center [602, 103] width 20 height 8
click at [588, 102] on input "Assign" at bounding box center [587, 102] width 5 height 5
checkbox input "true"
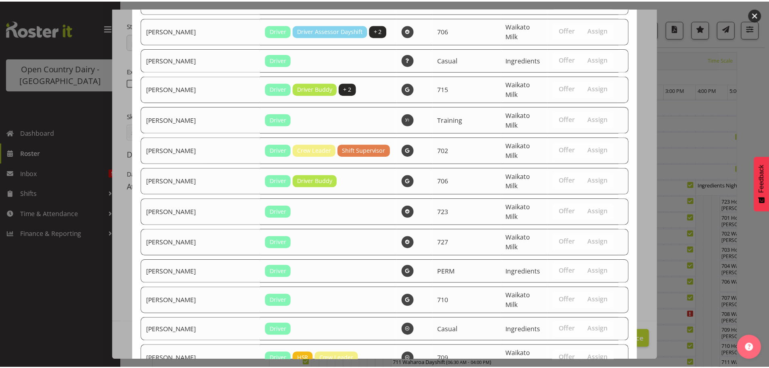
scroll to position [1533, 0]
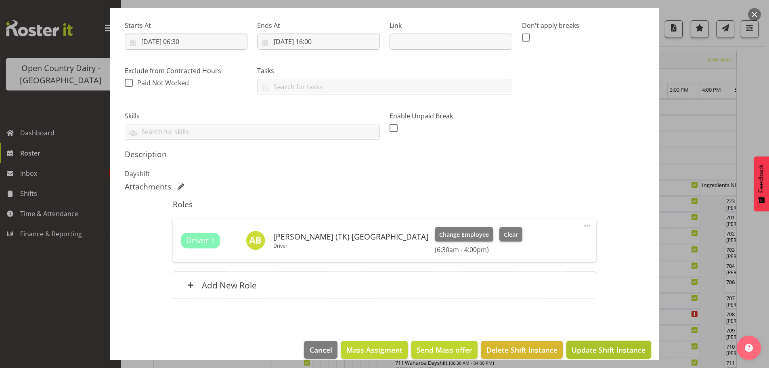
click at [587, 345] on span "Update Shift Instance" at bounding box center [608, 349] width 74 height 10
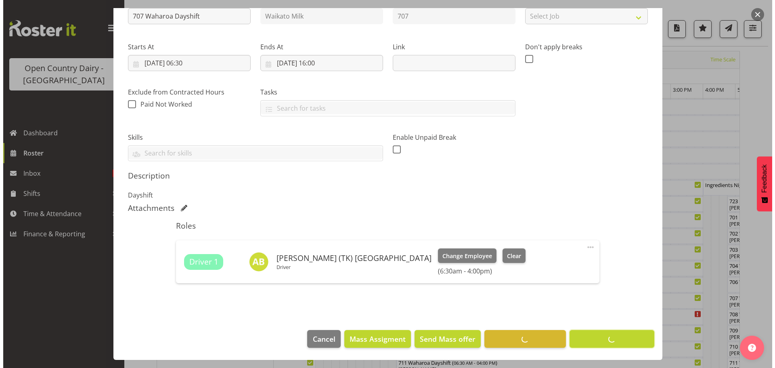
scroll to position [99, 0]
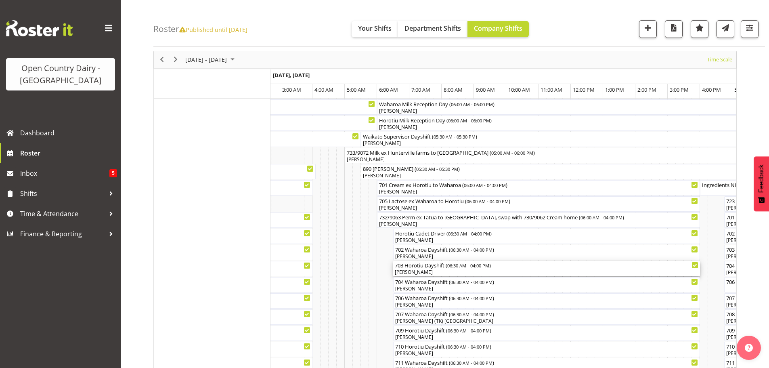
click at [445, 273] on div "[PERSON_NAME]" at bounding box center [546, 271] width 303 height 7
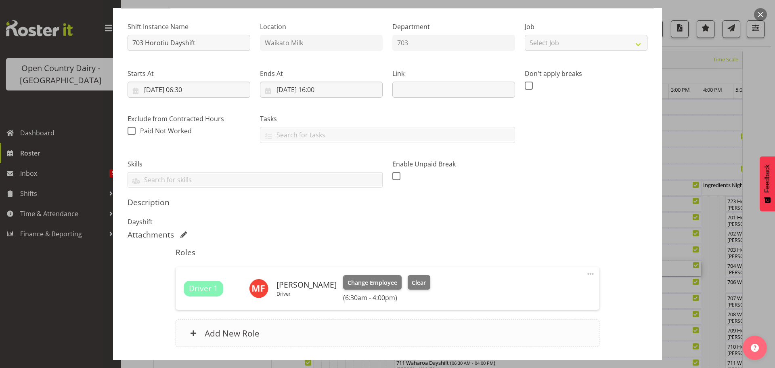
scroll to position [132, 0]
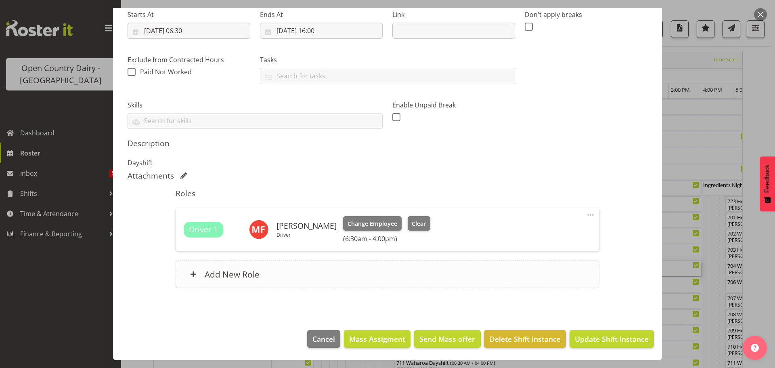
click at [232, 274] on h6 "Add New Role" at bounding box center [232, 274] width 55 height 10
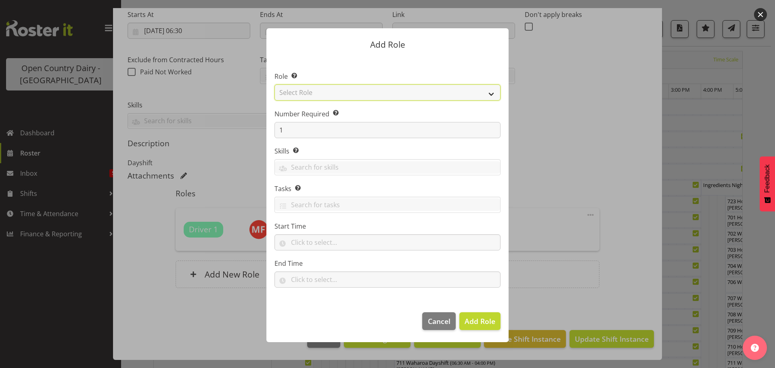
click at [492, 92] on select "Select Role Cadet Driver Crew Leader Driver Driver Buddy Driver Assessor Dayshi…" at bounding box center [387, 92] width 226 height 16
select select "1386"
click at [274, 84] on select "Select Role Cadet Driver Crew Leader Driver Driver Buddy Driver Assessor Dayshi…" at bounding box center [387, 92] width 226 height 16
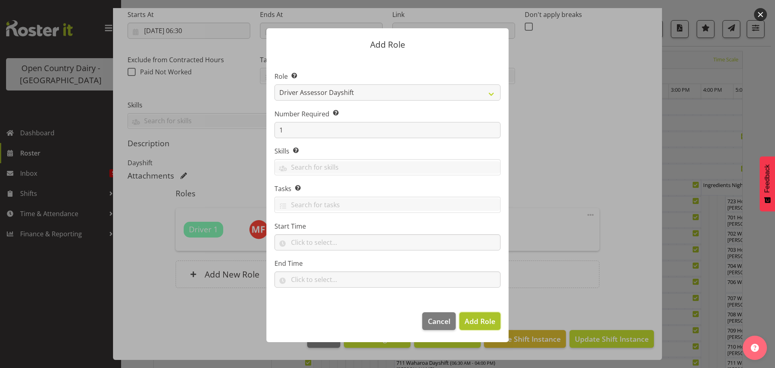
click at [478, 320] on span "Add Role" at bounding box center [479, 321] width 31 height 10
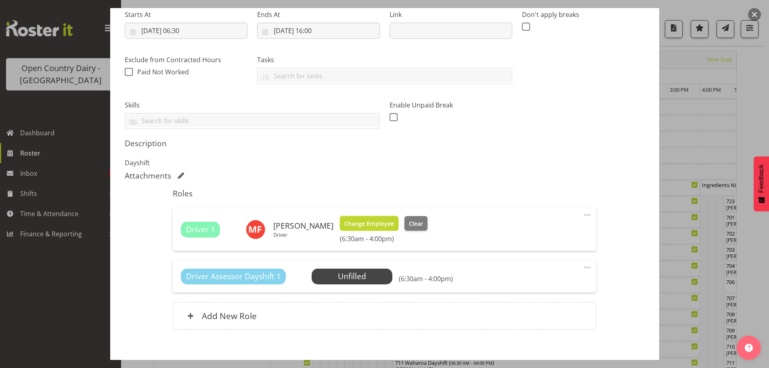
click at [366, 221] on span "Change Employee" at bounding box center [369, 223] width 50 height 9
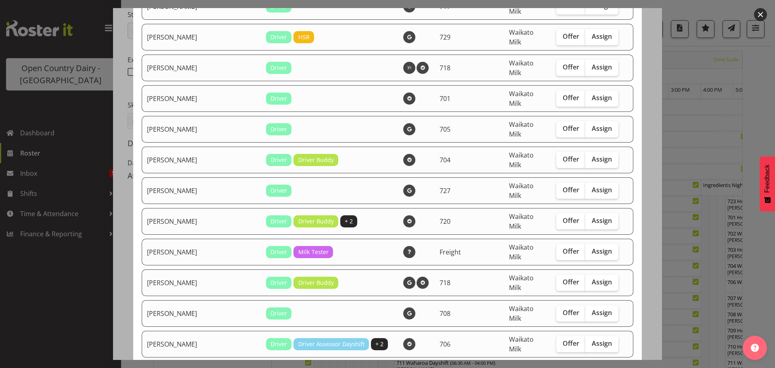
scroll to position [1130, 0]
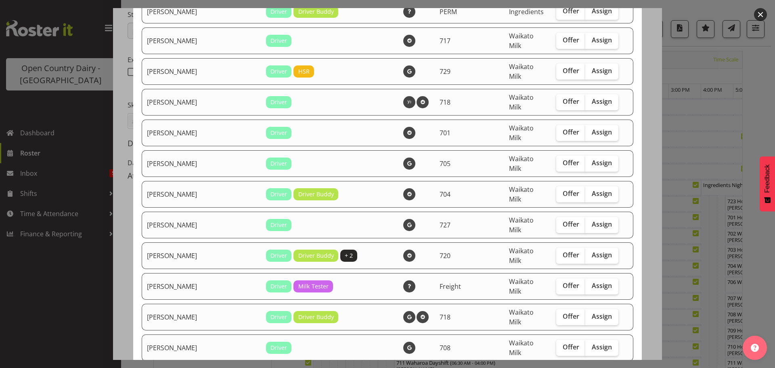
checkbox input "true"
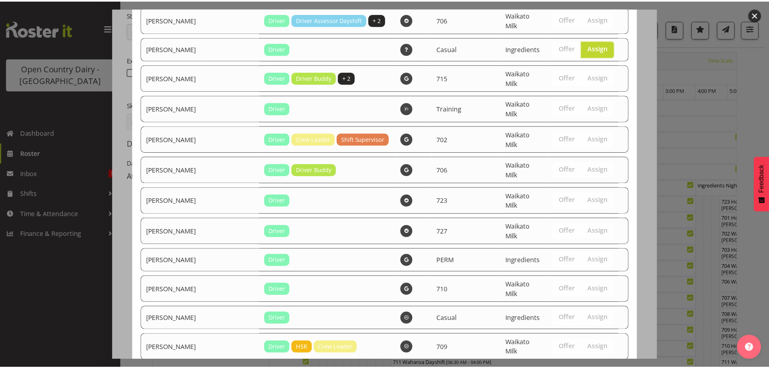
scroll to position [1506, 0]
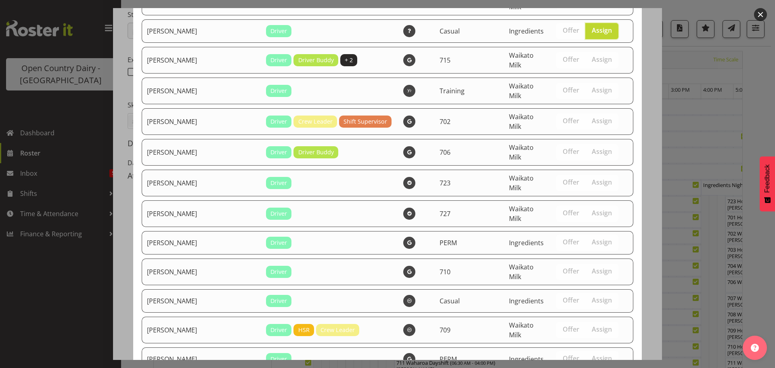
drag, startPoint x: 596, startPoint y: 339, endPoint x: 595, endPoint y: 334, distance: 5.0
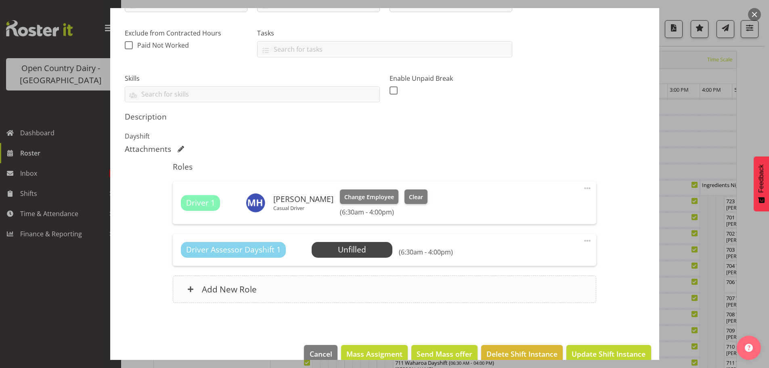
scroll to position [173, 0]
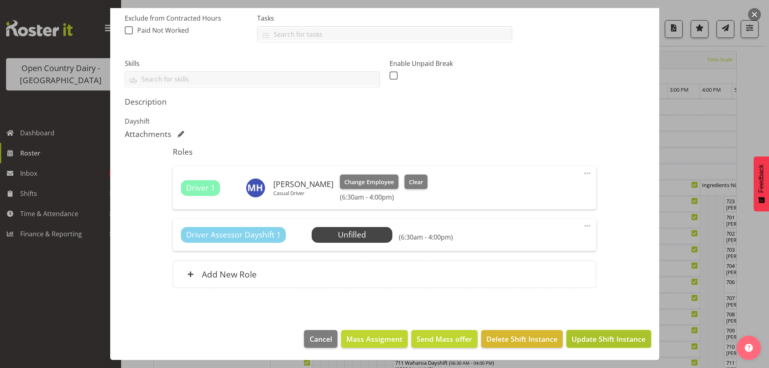
click at [585, 336] on span "Update Shift Instance" at bounding box center [608, 338] width 74 height 10
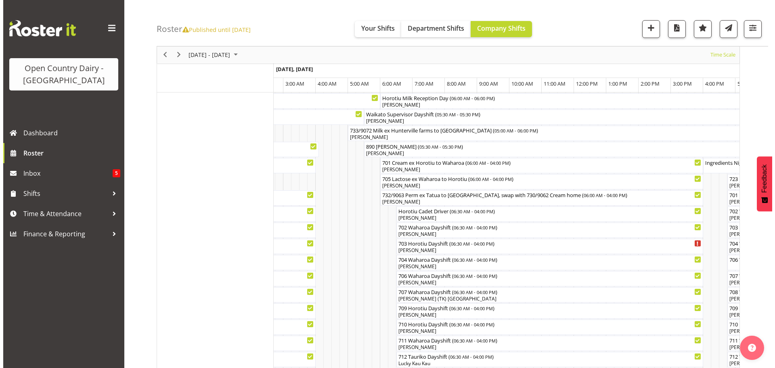
scroll to position [29, 0]
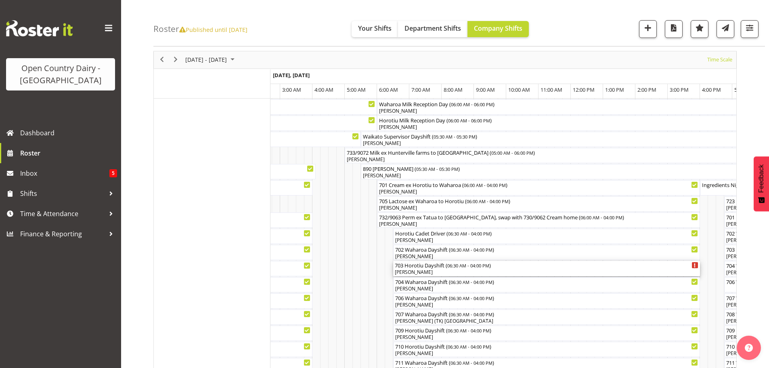
click at [455, 271] on div "[PERSON_NAME]" at bounding box center [546, 271] width 303 height 7
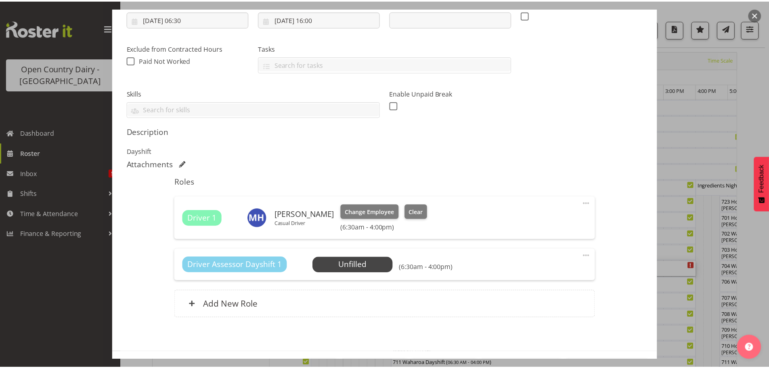
scroll to position [161, 0]
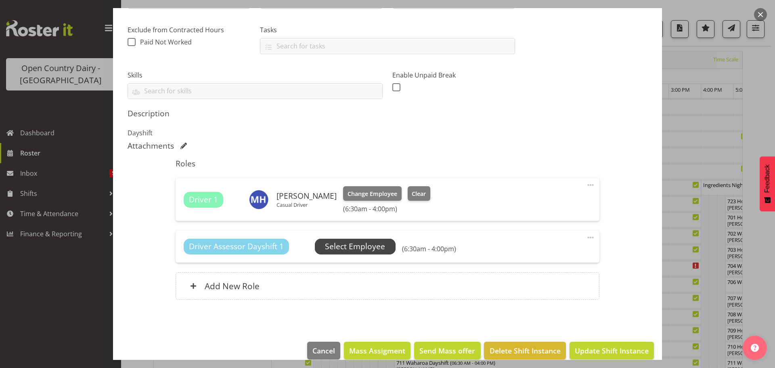
click at [364, 247] on span "Select Employee" at bounding box center [355, 246] width 60 height 12
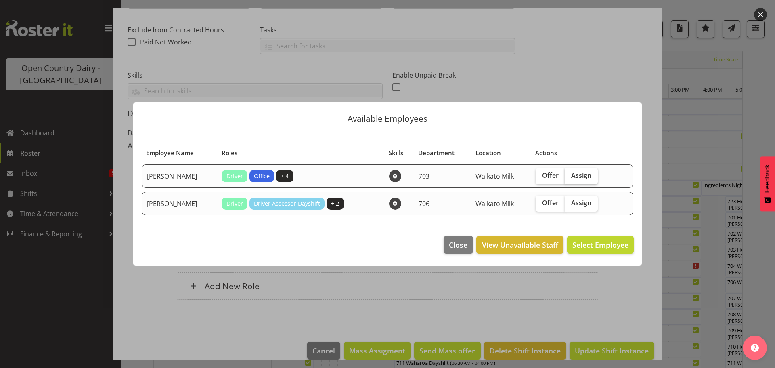
click at [575, 173] on span "Assign" at bounding box center [581, 175] width 20 height 8
click at [570, 173] on input "Assign" at bounding box center [566, 175] width 5 height 5
checkbox input "true"
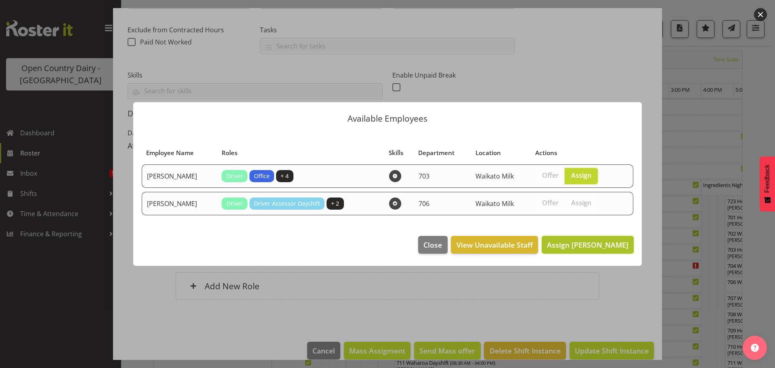
click at [598, 242] on span "Assign Mark Fowler" at bounding box center [588, 245] width 82 height 10
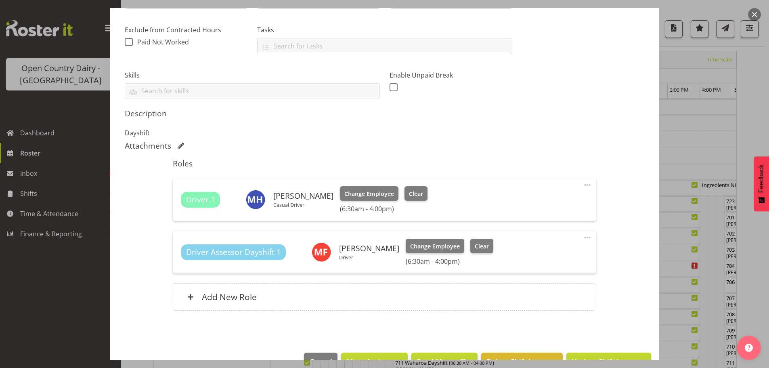
scroll to position [184, 0]
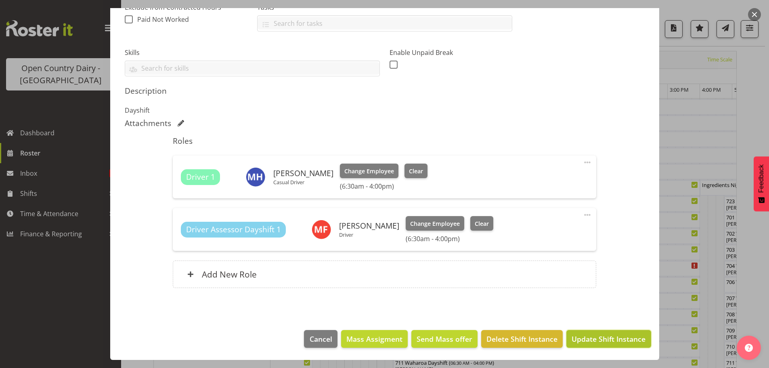
click at [615, 337] on span "Update Shift Instance" at bounding box center [608, 338] width 74 height 10
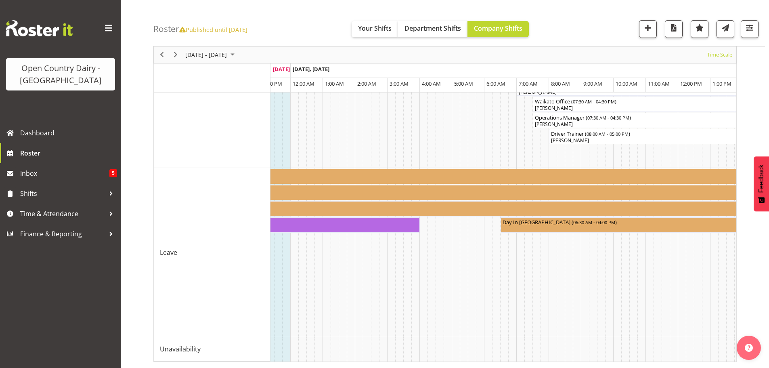
scroll to position [0, 3070]
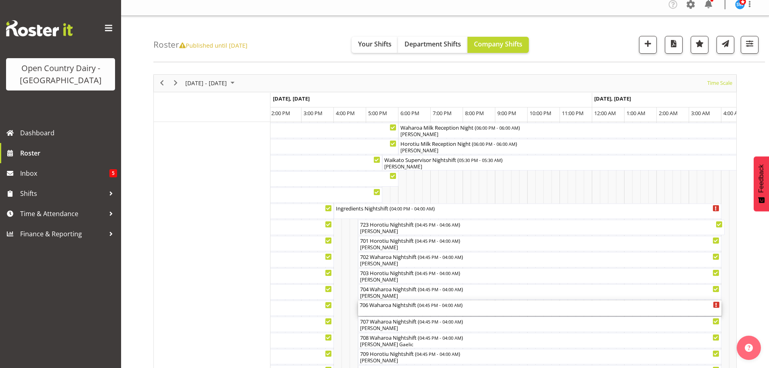
click at [387, 315] on div "706 Waharoa Nightshift ( 04:45 PM - 04:00 AM )" at bounding box center [540, 307] width 360 height 15
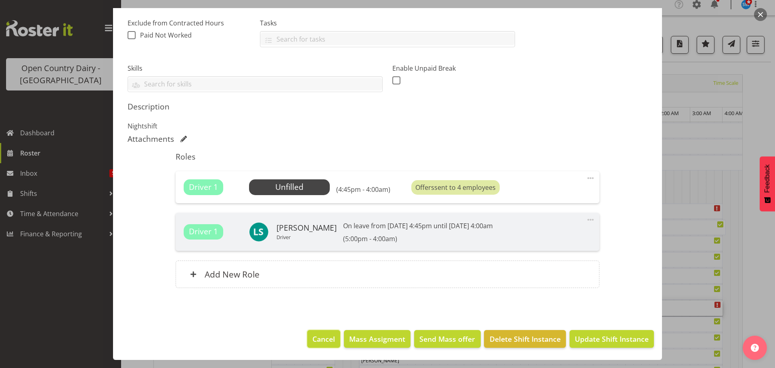
click at [321, 338] on span "Cancel" at bounding box center [323, 338] width 23 height 10
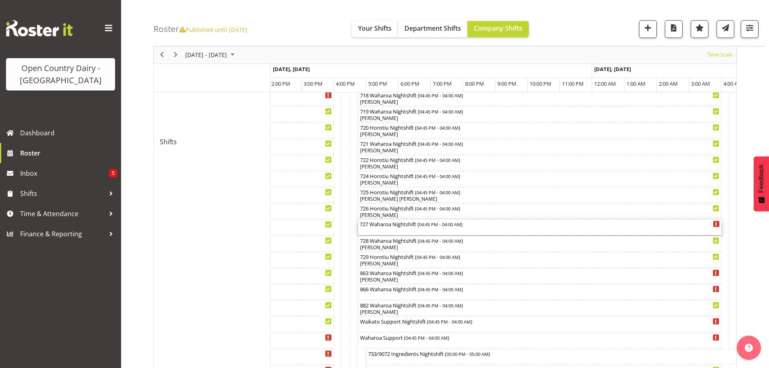
click at [384, 231] on div "727 Waharoa Nightshift ( 04:45 PM - 04:00 AM )" at bounding box center [540, 226] width 360 height 15
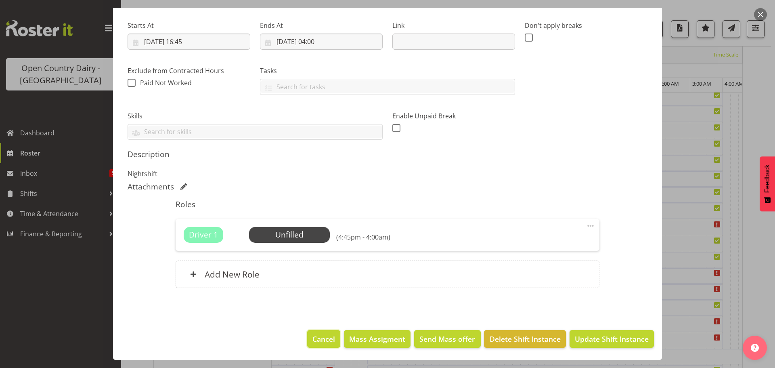
drag, startPoint x: 321, startPoint y: 338, endPoint x: 324, endPoint y: 328, distance: 10.8
click at [321, 338] on span "Cancel" at bounding box center [323, 338] width 23 height 10
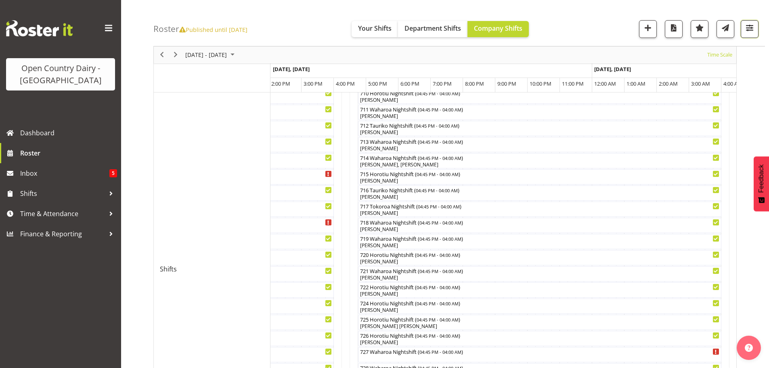
click at [748, 29] on span "button" at bounding box center [749, 28] width 10 height 10
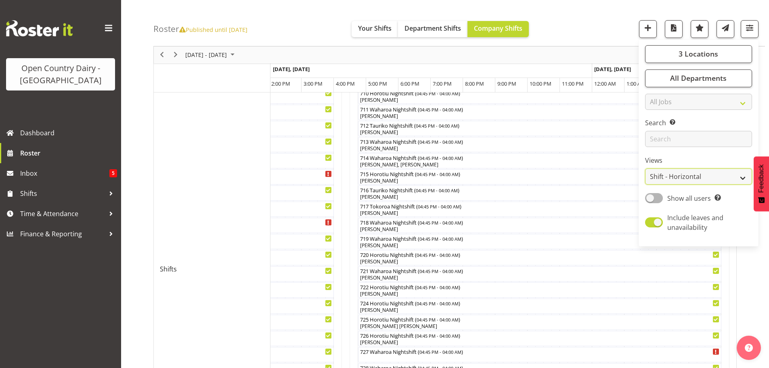
click at [698, 180] on select "Staff Role Shift - Horizontal Shift - Vertical Staff - Location" at bounding box center [698, 177] width 107 height 16
select select "staff"
click at [645, 169] on select "Staff Role Shift - Horizontal Shift - Vertical Staff - Location" at bounding box center [698, 177] width 107 height 16
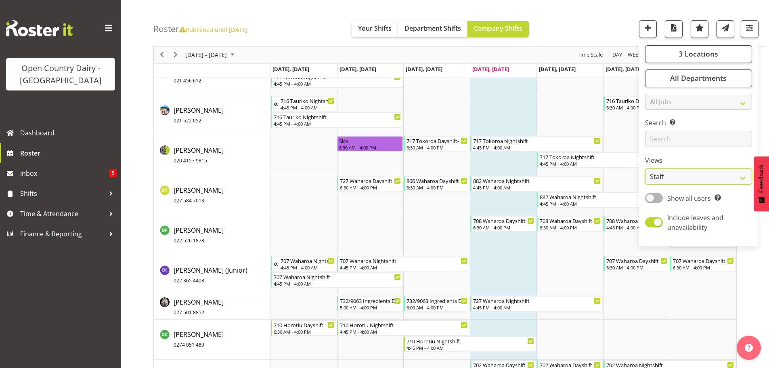
scroll to position [1533, 0]
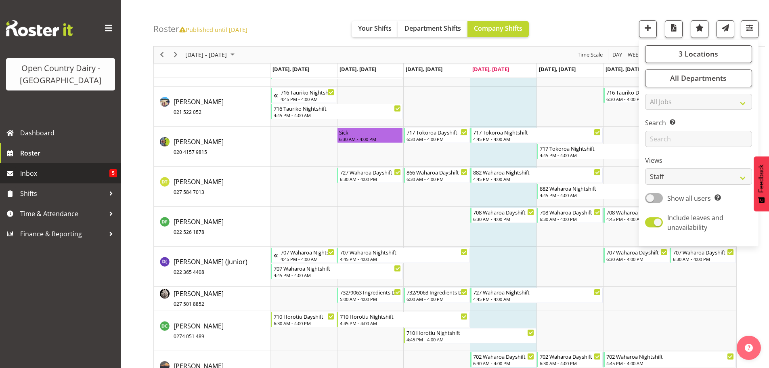
click at [31, 172] on span "Inbox" at bounding box center [64, 173] width 89 height 12
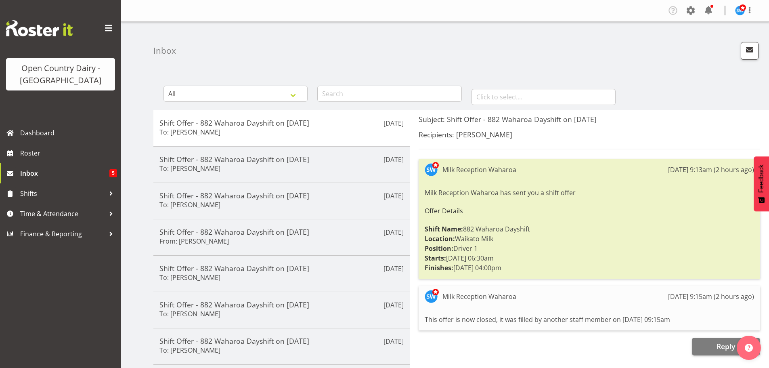
click at [204, 47] on div "Inbox" at bounding box center [458, 45] width 611 height 46
click at [31, 153] on span "Roster" at bounding box center [68, 153] width 97 height 12
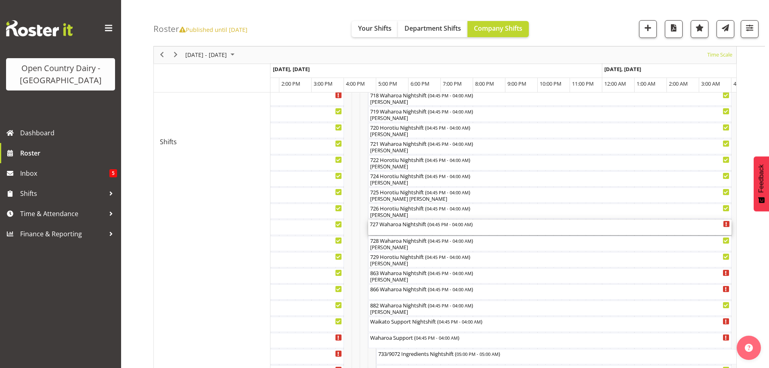
click at [393, 230] on div "727 Waharoa Nightshift ( 04:45 PM - 04:00 AM )" at bounding box center [550, 226] width 360 height 15
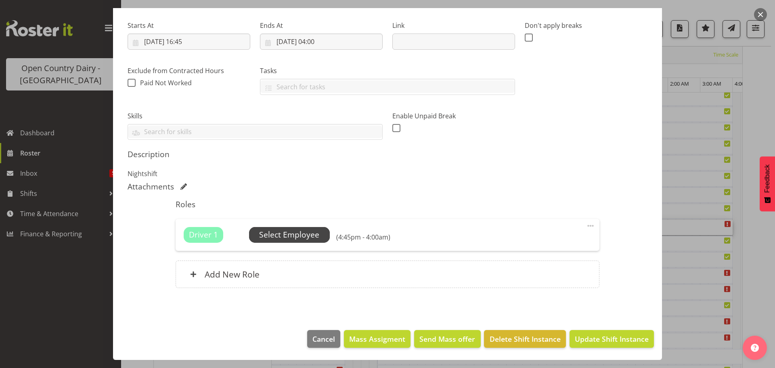
click at [289, 234] on span "Select Employee" at bounding box center [289, 235] width 60 height 12
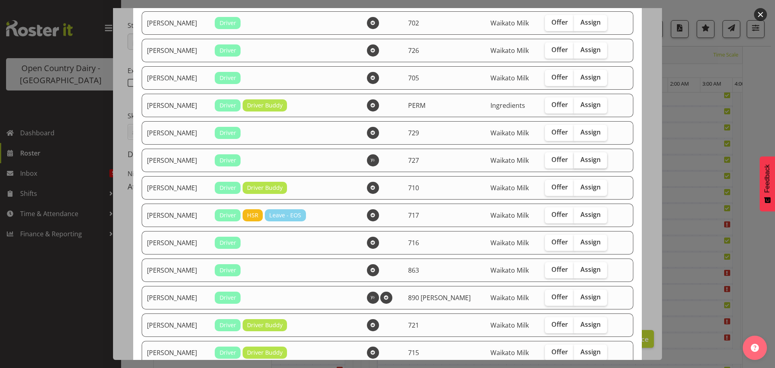
click at [580, 158] on span "Assign" at bounding box center [590, 159] width 20 height 8
click at [578, 158] on input "Assign" at bounding box center [576, 159] width 5 height 5
checkbox input "true"
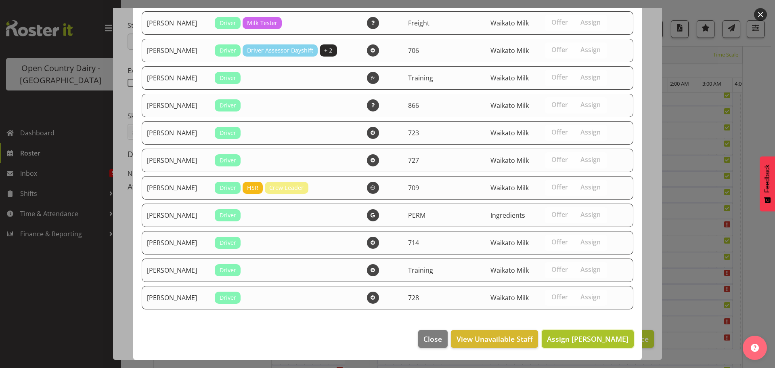
click at [600, 337] on span "Assign David Pawley" at bounding box center [588, 339] width 82 height 10
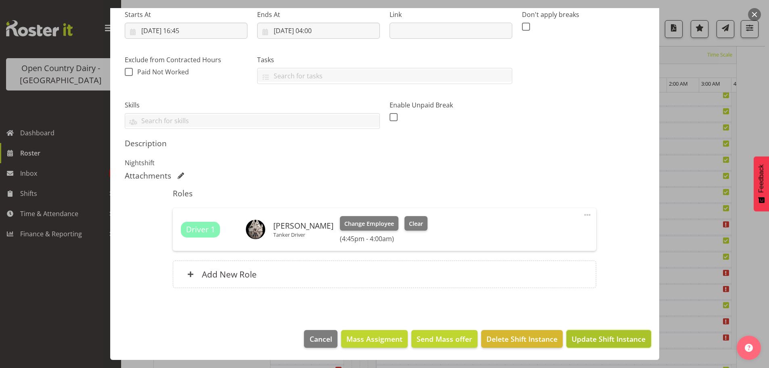
drag, startPoint x: 608, startPoint y: 330, endPoint x: 606, endPoint y: 324, distance: 5.6
click at [608, 330] on button "Update Shift Instance" at bounding box center [608, 339] width 84 height 18
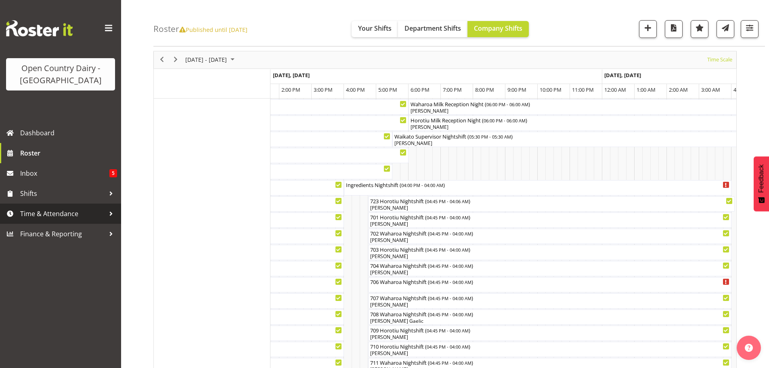
click at [59, 209] on span "Time & Attendance" at bounding box center [62, 213] width 85 height 12
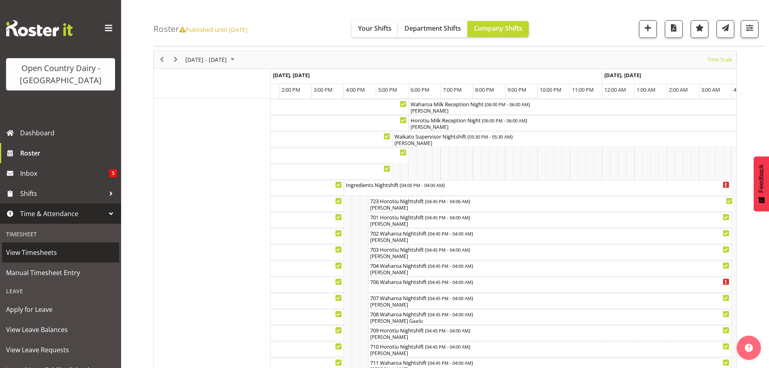
click at [42, 251] on span "View Timesheets" at bounding box center [60, 252] width 109 height 12
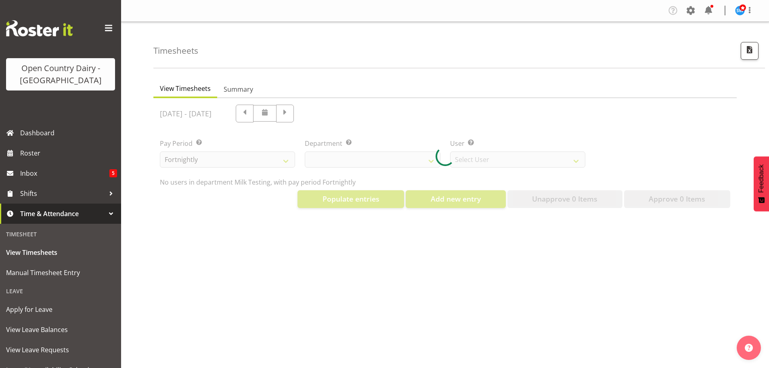
select select "733"
select select "7414"
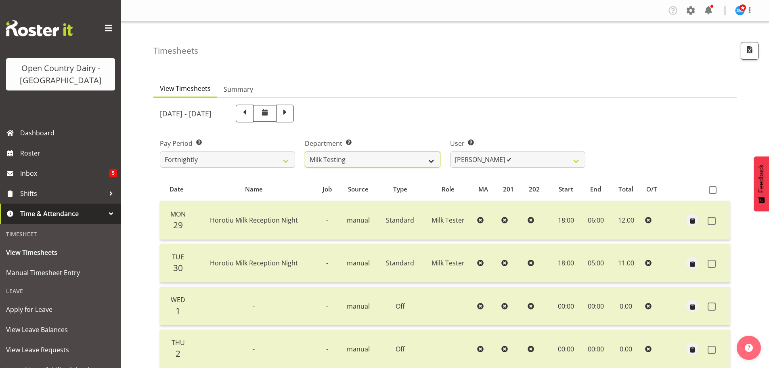
click at [432, 159] on select "701 702 703 704 705 706 707 708 709 710 711 712 713 714 715 716 717 718 719 720" at bounding box center [372, 159] width 135 height 16
select select "763"
click at [305, 151] on select "701 702 703 704 705 706 707 708 709 710 711 712 713 714 715 716 717 718 719 720" at bounding box center [372, 159] width 135 height 16
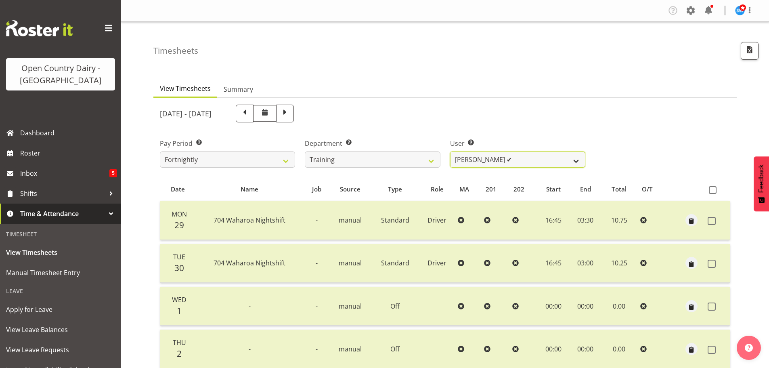
click at [515, 159] on select "[PERSON_NAME] ✔ [PERSON_NAME] ✔ [PERSON_NAME] ✔ [PERSON_NAME] ✔ [PERSON_NAME] ❌…" at bounding box center [517, 159] width 135 height 16
select select "11175"
click at [450, 151] on select "[PERSON_NAME] ✔ [PERSON_NAME] ✔ [PERSON_NAME] ✔ [PERSON_NAME] ✔ [PERSON_NAME] ❌…" at bounding box center [517, 159] width 135 height 16
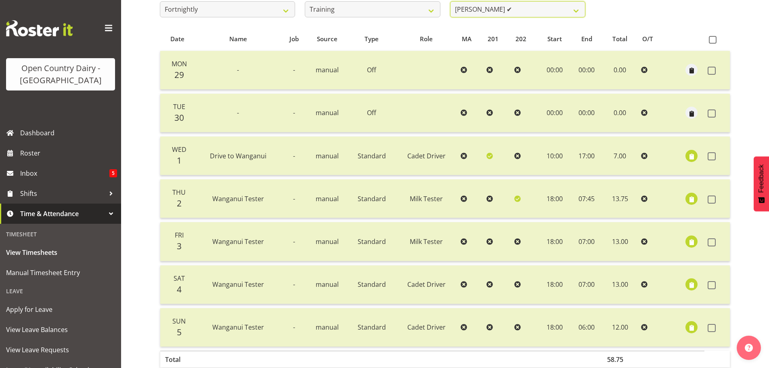
scroll to position [161, 0]
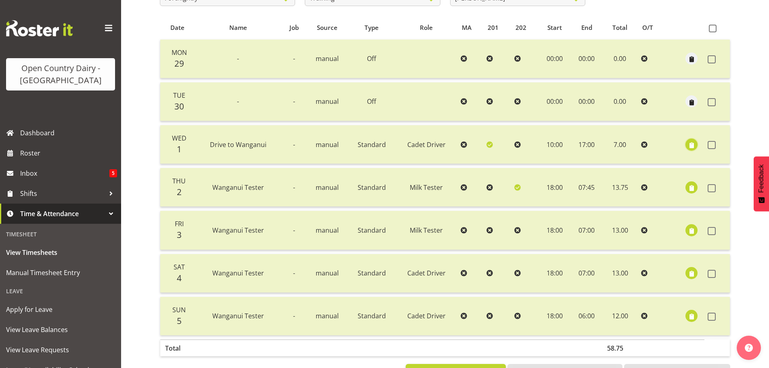
click at [692, 144] on span "button" at bounding box center [691, 144] width 9 height 9
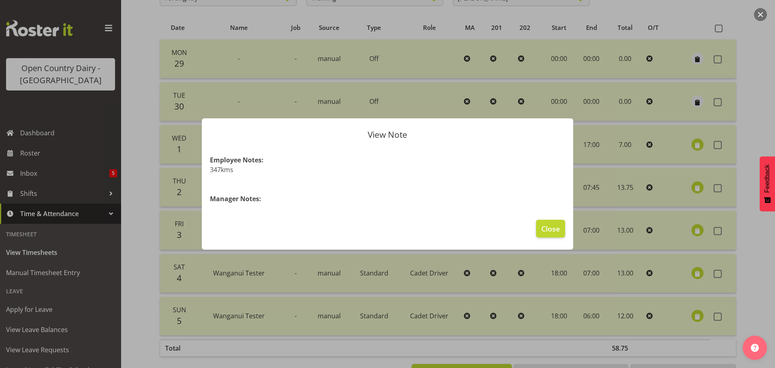
click at [692, 144] on div at bounding box center [387, 184] width 775 height 368
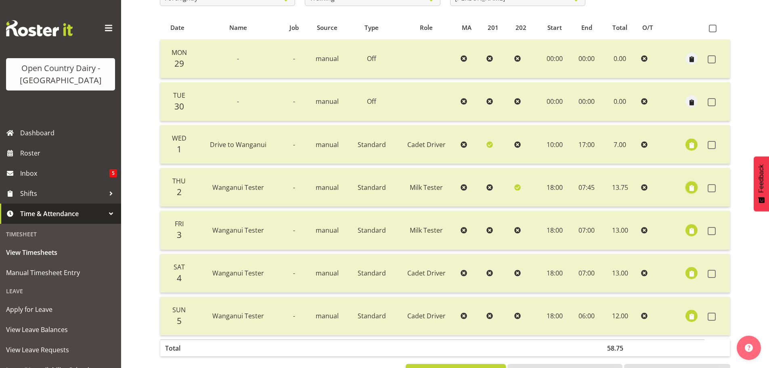
click at [691, 187] on span "button" at bounding box center [691, 187] width 9 height 9
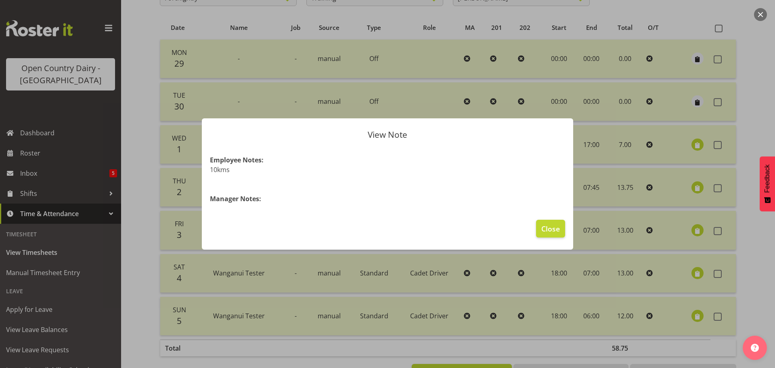
click at [691, 187] on div at bounding box center [387, 184] width 775 height 368
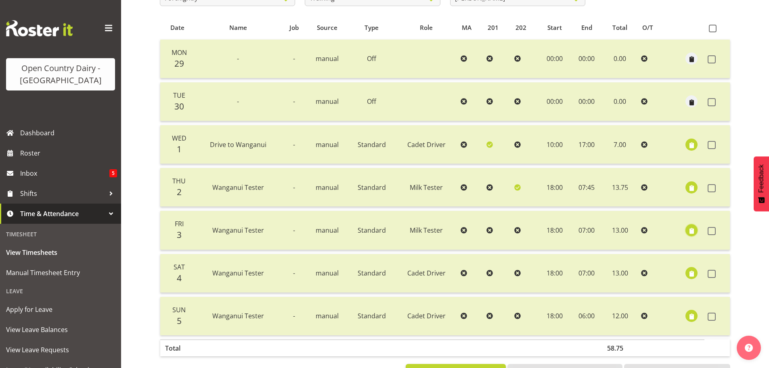
click at [690, 229] on span "button" at bounding box center [691, 230] width 9 height 9
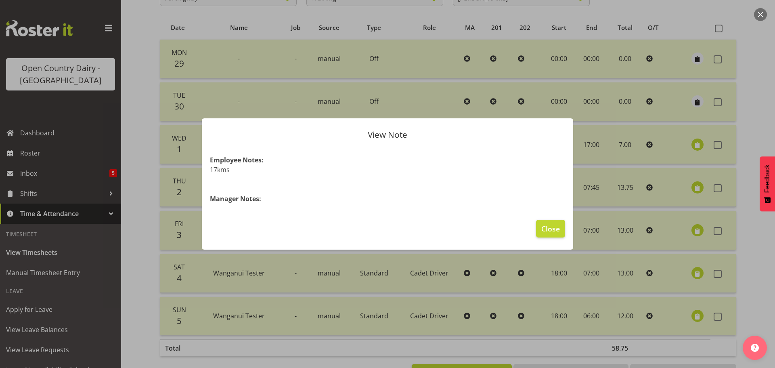
click at [690, 229] on div at bounding box center [387, 184] width 775 height 368
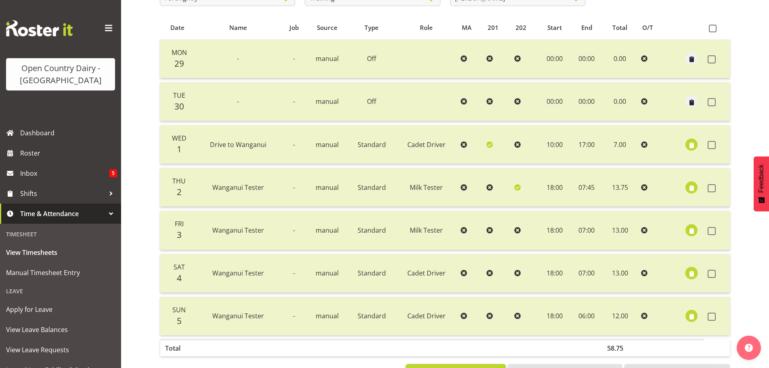
click at [692, 273] on span "button" at bounding box center [691, 273] width 9 height 9
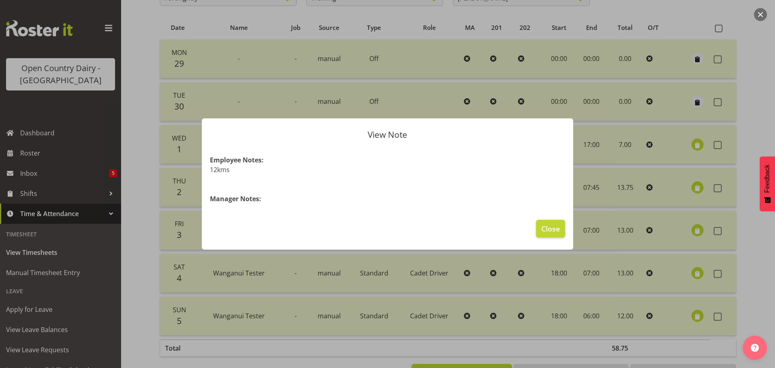
click at [692, 273] on div at bounding box center [387, 184] width 775 height 368
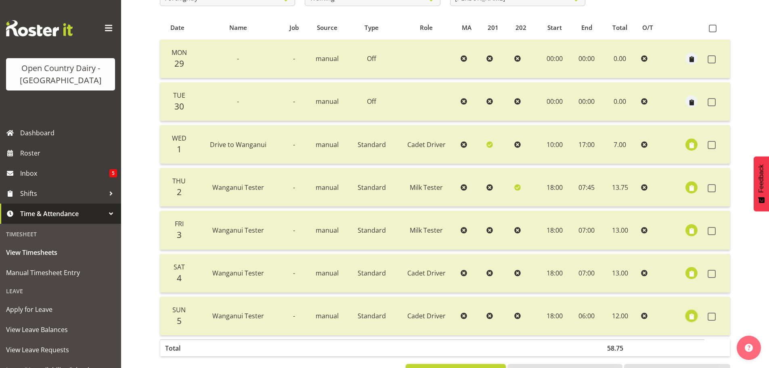
click at [688, 314] on span "button" at bounding box center [691, 316] width 9 height 9
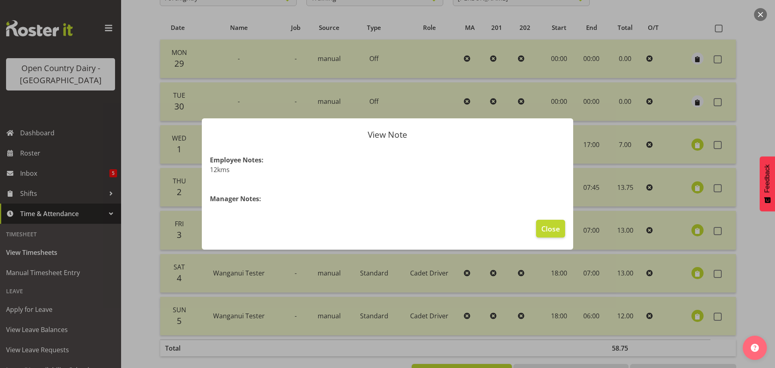
click at [688, 314] on div at bounding box center [387, 184] width 775 height 368
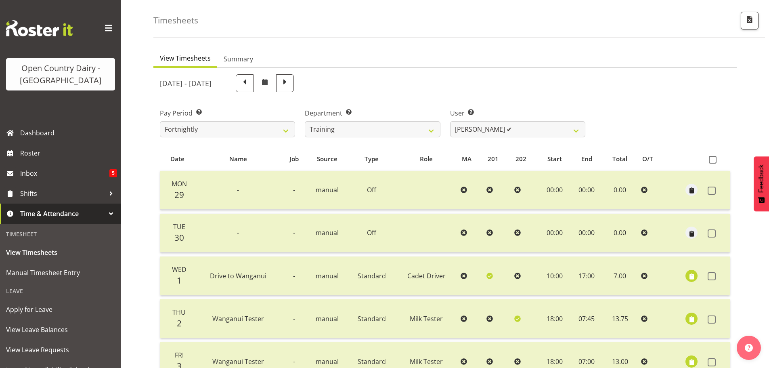
scroll to position [0, 0]
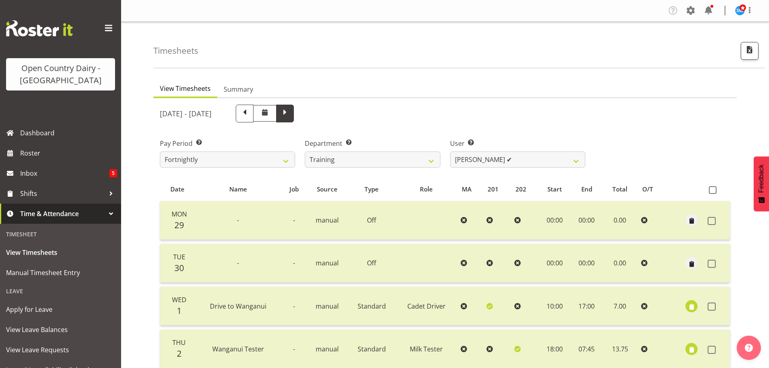
click at [290, 113] on span at bounding box center [285, 112] width 10 height 10
select select
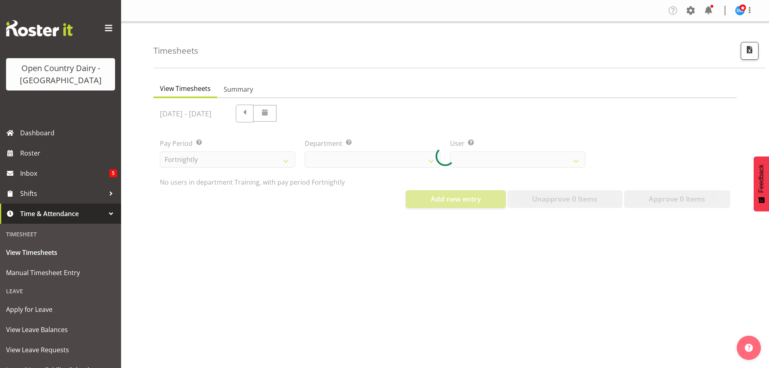
select select "763"
select select "11175"
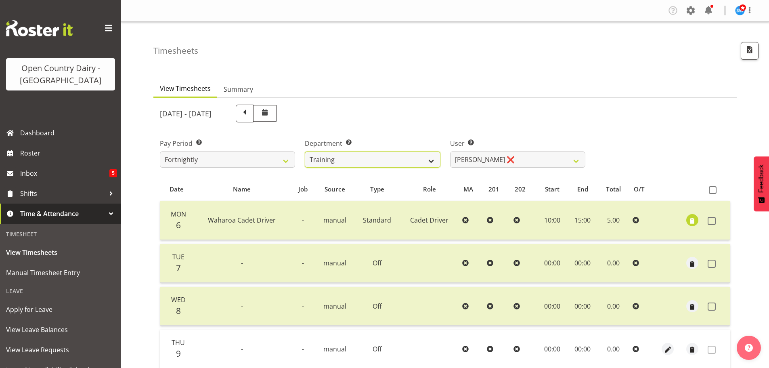
click at [431, 159] on select "701 702 703 704 705 706 707 708 709 710 711 712 713 714 715 716 717 718 719 720" at bounding box center [372, 159] width 135 height 16
select select "734"
click at [305, 151] on select "701 702 703 704 705 706 707 708 709 710 711 712 713 714 715 716 717 718 719 720" at bounding box center [372, 159] width 135 height 16
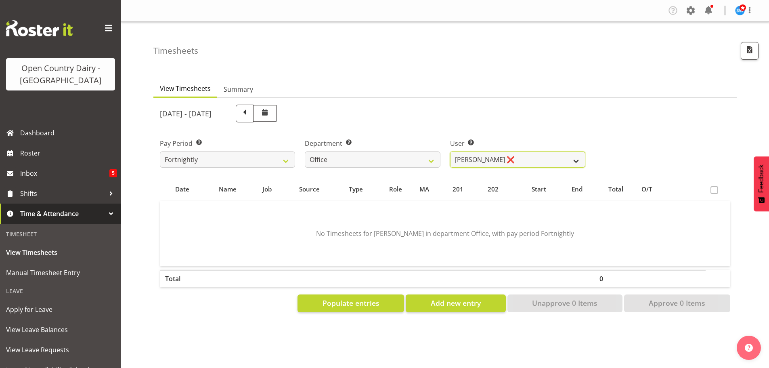
click at [534, 161] on select "[PERSON_NAME] ❌ [PERSON_NAME] ❌ [PERSON_NAME] ❌ [PERSON_NAME] ❌ Milk Reception …" at bounding box center [517, 159] width 135 height 16
select select "8227"
click at [450, 151] on select "[PERSON_NAME] ❌ [PERSON_NAME] ❌ [PERSON_NAME] ❌ [PERSON_NAME] ❌ Milk Reception …" at bounding box center [517, 159] width 135 height 16
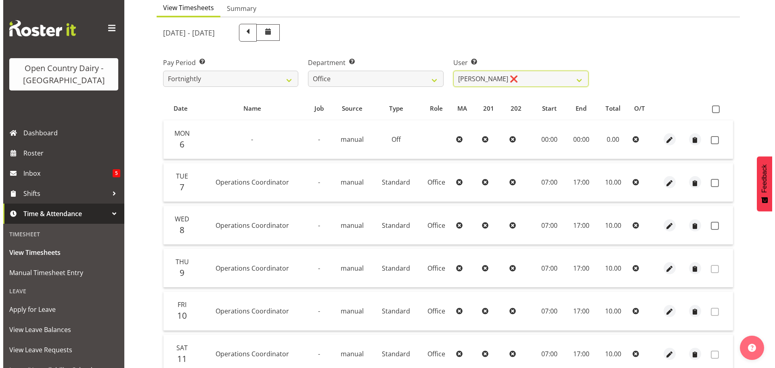
scroll to position [121, 0]
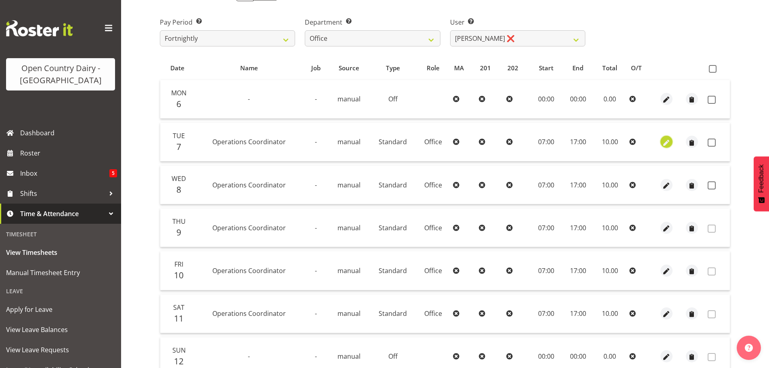
click at [667, 141] on span "button" at bounding box center [665, 142] width 9 height 9
select select "1169"
select select "Standard"
select select "secondary"
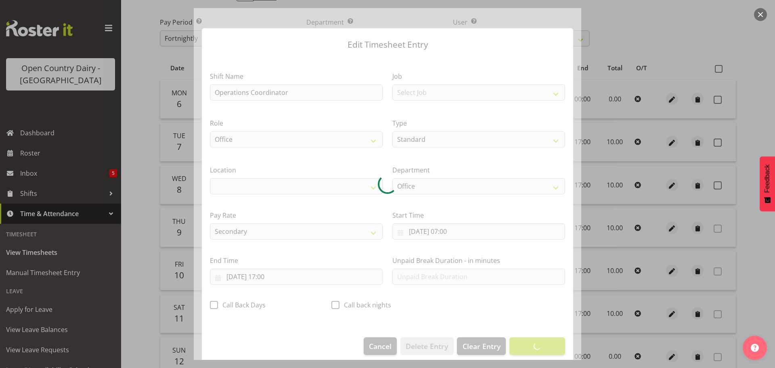
select select "1040"
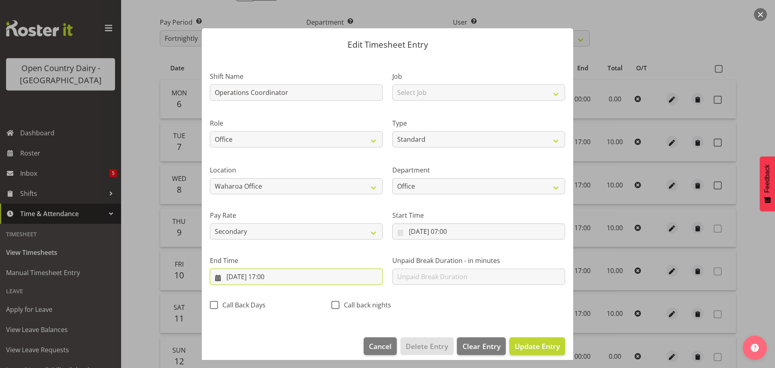
click at [273, 276] on input "[DATE] 17:00" at bounding box center [296, 276] width 173 height 16
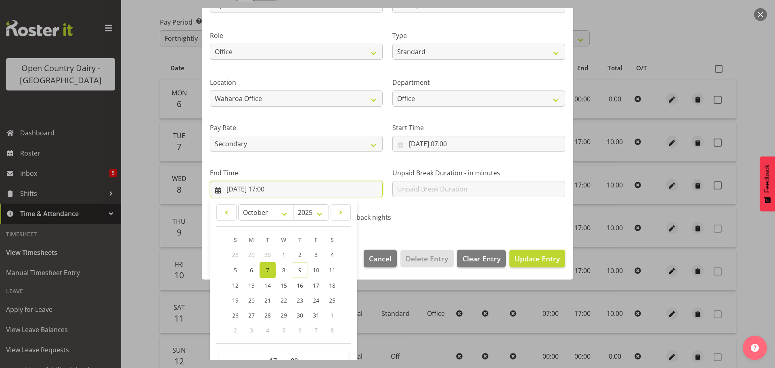
scroll to position [109, 0]
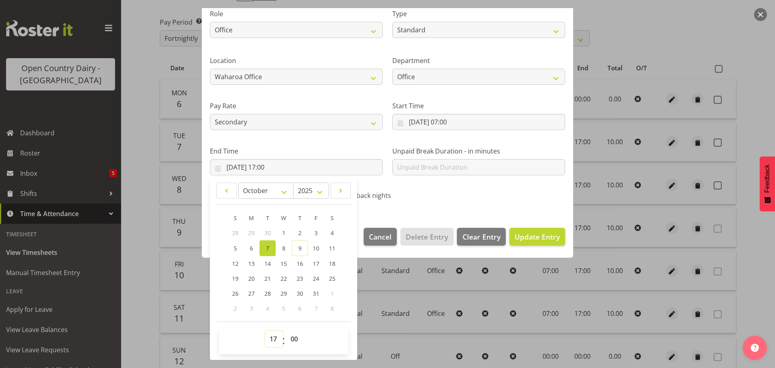
click at [273, 338] on select "00 01 02 03 04 05 06 07 08 09 10 11 12 13 14 15 16 17 18 19 20 21 22 23" at bounding box center [274, 338] width 18 height 16
select select "18"
click at [265, 330] on select "00 01 02 03 04 05 06 07 08 09 10 11 12 13 14 15 16 17 18 19 20 21 22 23" at bounding box center [274, 338] width 18 height 16
type input "[DATE] 18:00"
click at [535, 236] on span "Update Entry" at bounding box center [536, 237] width 45 height 10
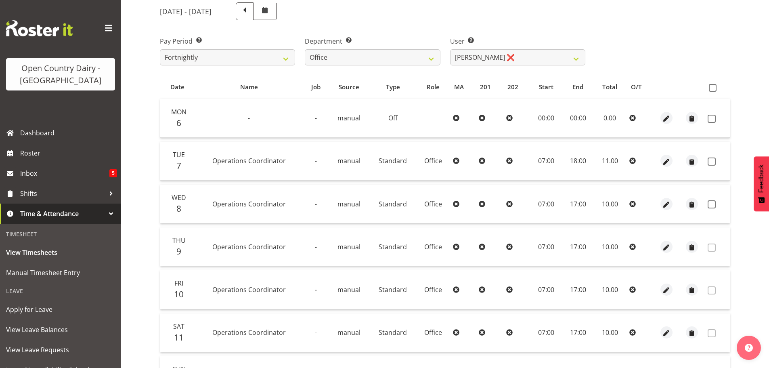
scroll to position [73, 0]
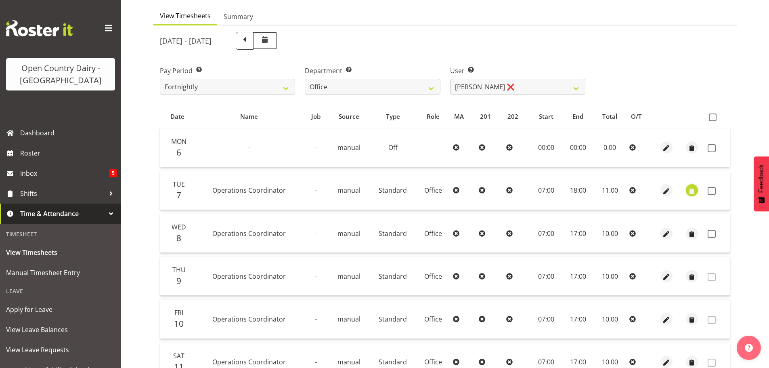
click at [693, 190] on span "button" at bounding box center [691, 190] width 9 height 9
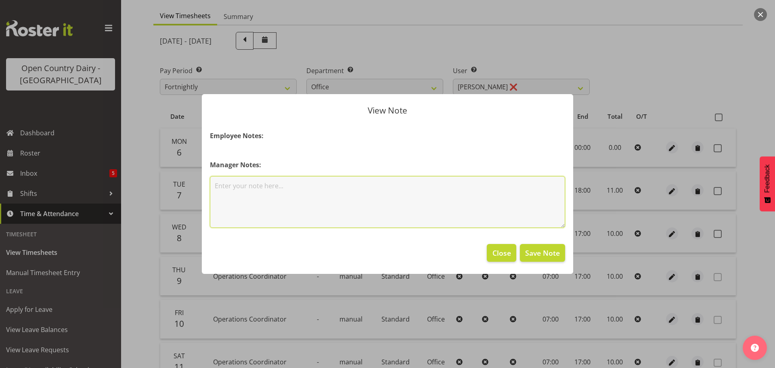
click at [254, 193] on textarea at bounding box center [387, 202] width 355 height 52
type textarea "130 kms [GEOGRAPHIC_DATA] to [GEOGRAPHIC_DATA] return"
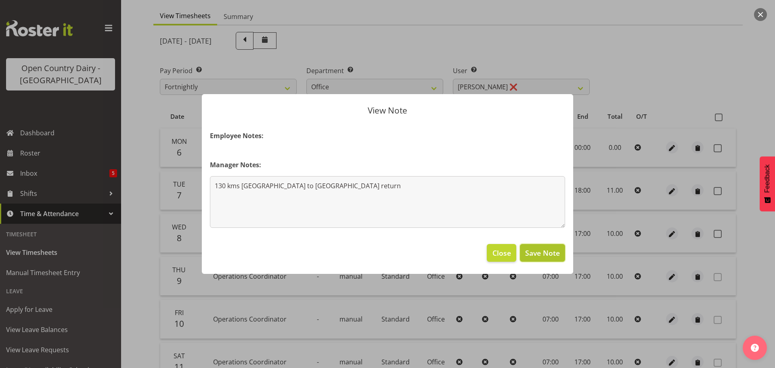
click at [539, 250] on span "Save Note" at bounding box center [542, 252] width 35 height 10
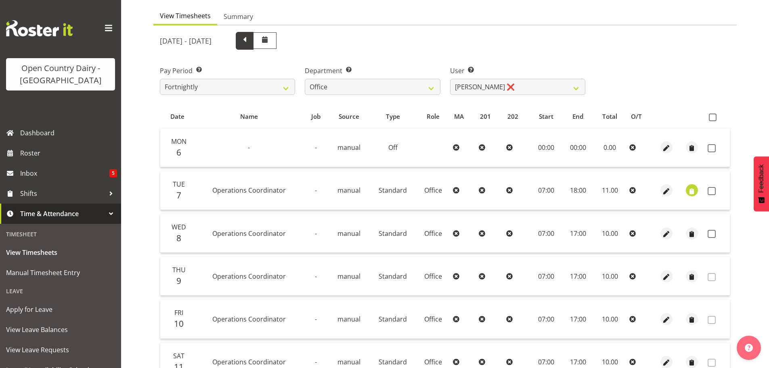
click at [250, 40] on span at bounding box center [244, 40] width 10 height 10
select select
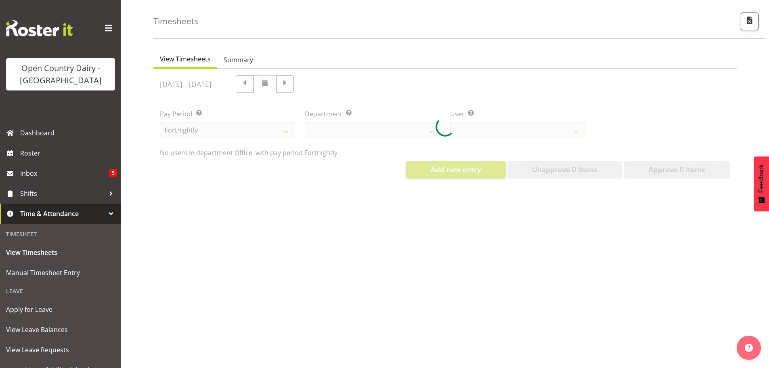
scroll to position [36, 0]
select select "734"
select select "8227"
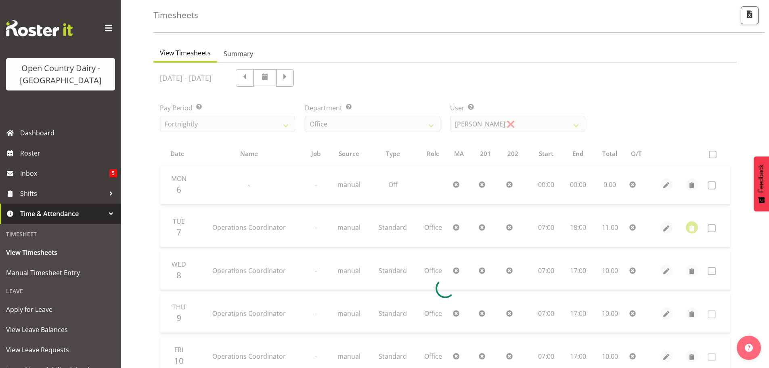
scroll to position [73, 0]
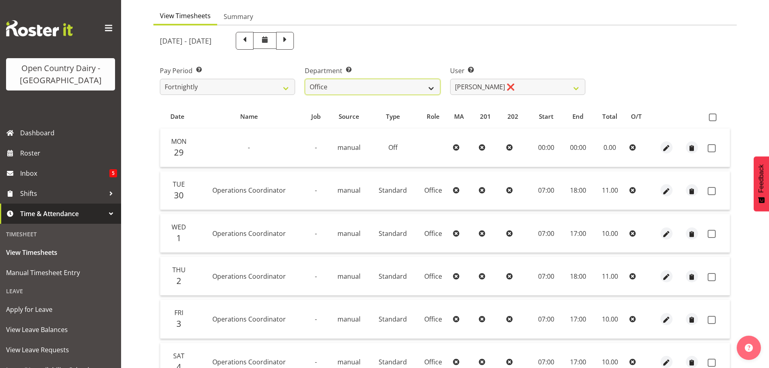
click at [432, 85] on select "701 702 703 704 705 706 707 708 709 710 711 712 713 714 715 716 717 718 719 720" at bounding box center [372, 87] width 135 height 16
select select "757"
click at [305, 79] on select "701 702 703 704 705 706 707 708 709 710 711 712 713 714 715 716 717 718 719 720" at bounding box center [372, 87] width 135 height 16
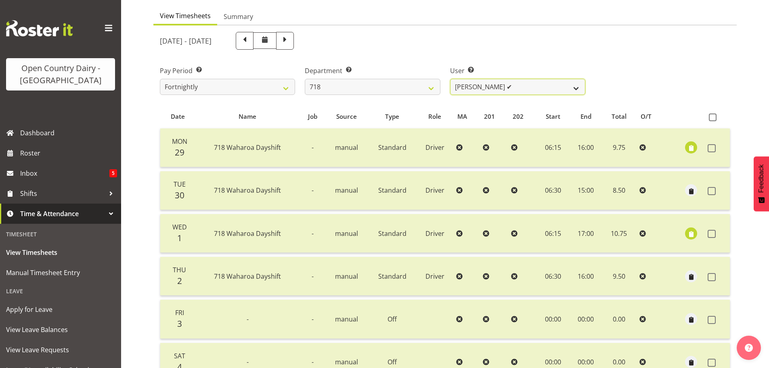
click at [521, 88] on select "[PERSON_NAME] ✔ [PERSON_NAME] ✔ [PERSON_NAME] ✔ [PERSON_NAME] ✔" at bounding box center [517, 87] width 135 height 16
select select "10064"
click at [450, 79] on select "[PERSON_NAME] ✔ [PERSON_NAME] ✔ [PERSON_NAME] ✔ [PERSON_NAME] ✔" at bounding box center [517, 87] width 135 height 16
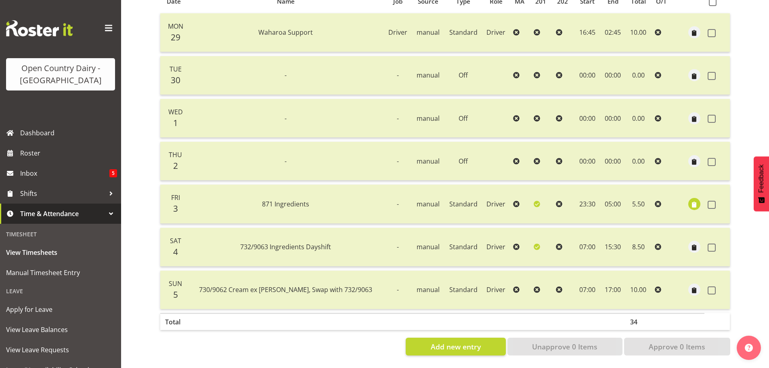
scroll to position [194, 0]
click at [692, 200] on span "button" at bounding box center [694, 204] width 9 height 9
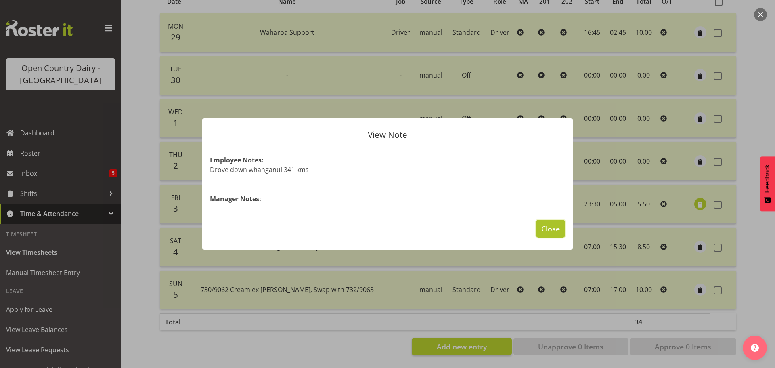
click at [546, 228] on span "Close" at bounding box center [550, 228] width 19 height 10
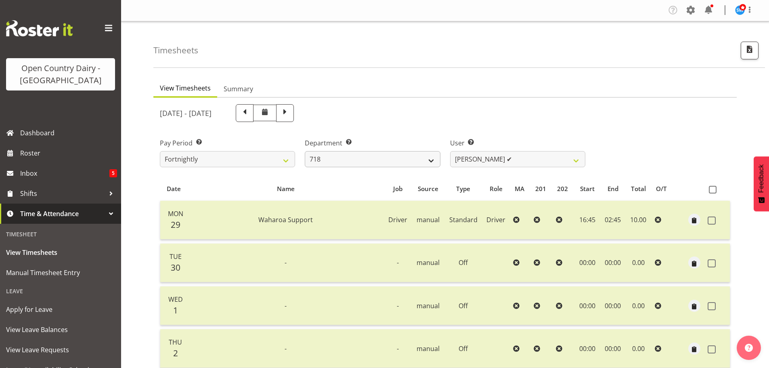
scroll to position [0, 0]
click at [290, 111] on span at bounding box center [285, 112] width 10 height 10
select select
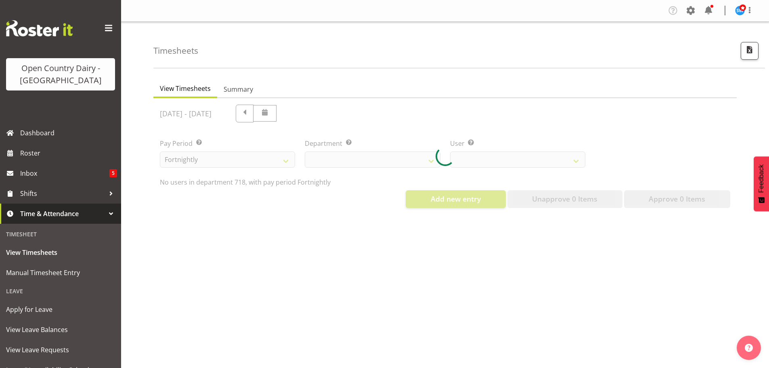
select select "757"
select select "10064"
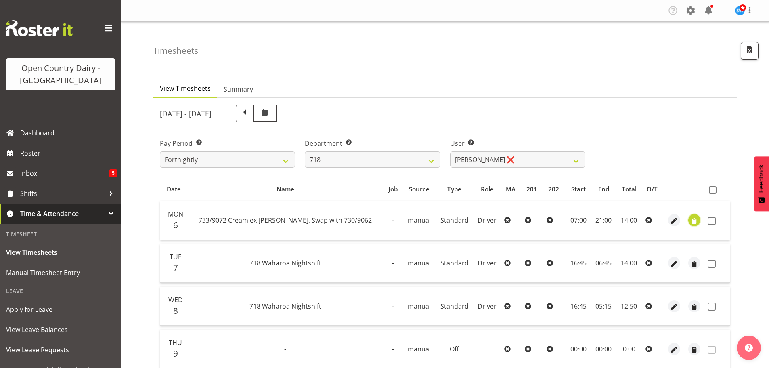
click at [692, 220] on span "button" at bounding box center [694, 220] width 9 height 9
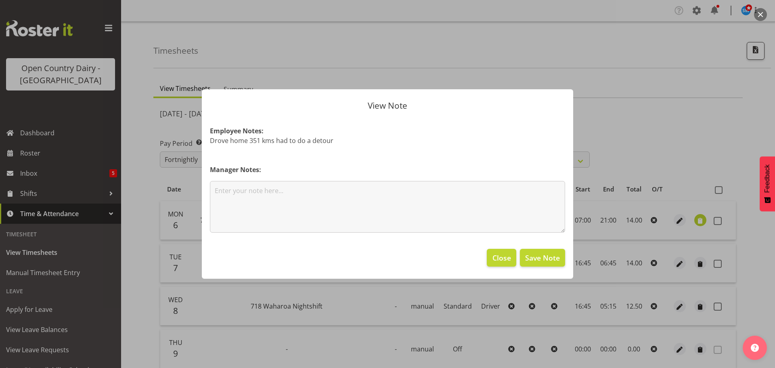
click at [692, 220] on div at bounding box center [387, 184] width 775 height 368
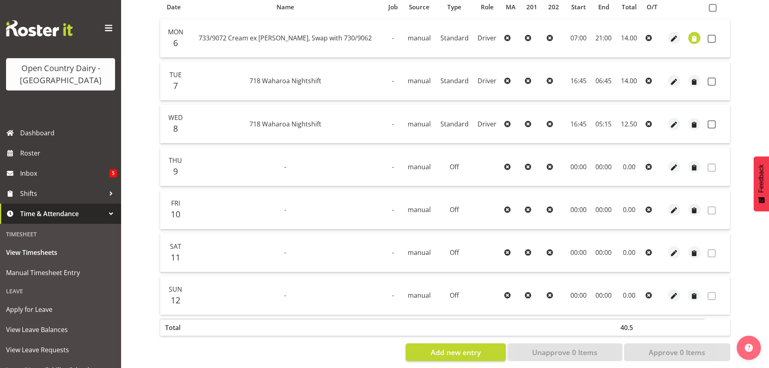
scroll to position [194, 0]
